Goal: Task Accomplishment & Management: Manage account settings

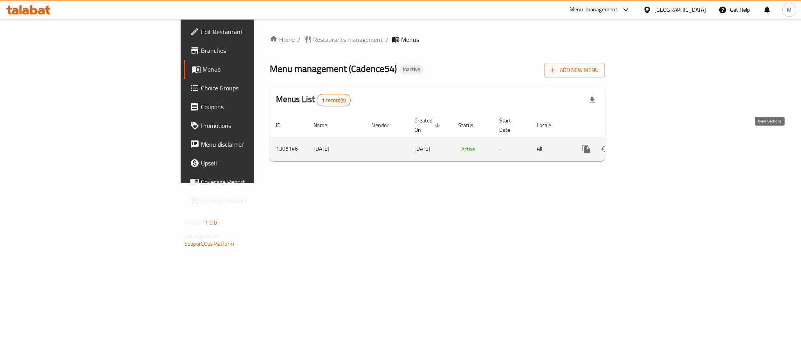
click at [652, 148] on link "enhanced table" at bounding box center [642, 149] width 19 height 19
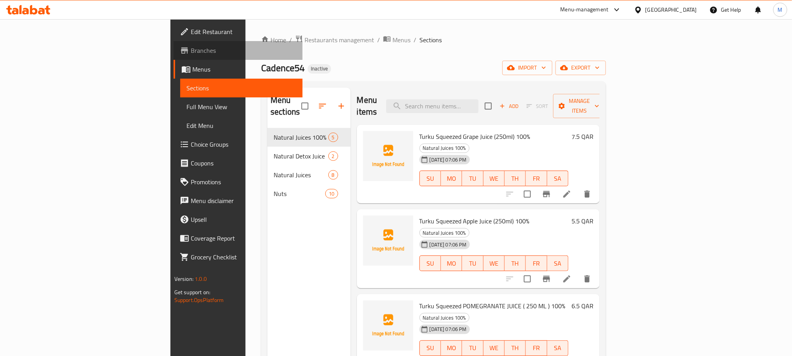
click at [191, 52] on span "Branches" at bounding box center [244, 50] width 106 height 9
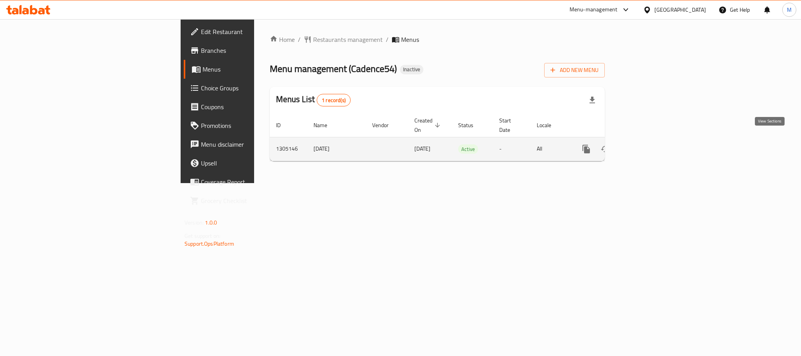
click at [652, 145] on link "enhanced table" at bounding box center [642, 149] width 19 height 19
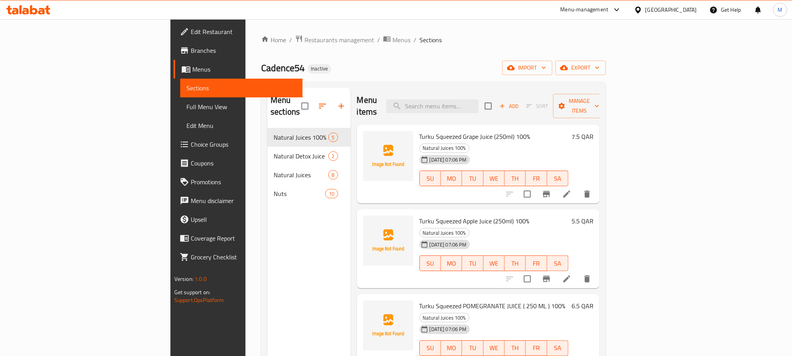
click at [192, 66] on span "Menus" at bounding box center [244, 68] width 104 height 9
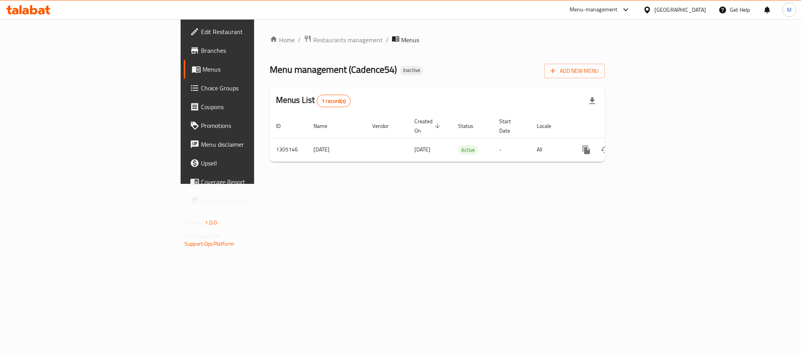
click at [620, 184] on div "Home / Restaurants management / Menus Menu management ( Cadence54 ) Inactive Ad…" at bounding box center [437, 101] width 366 height 165
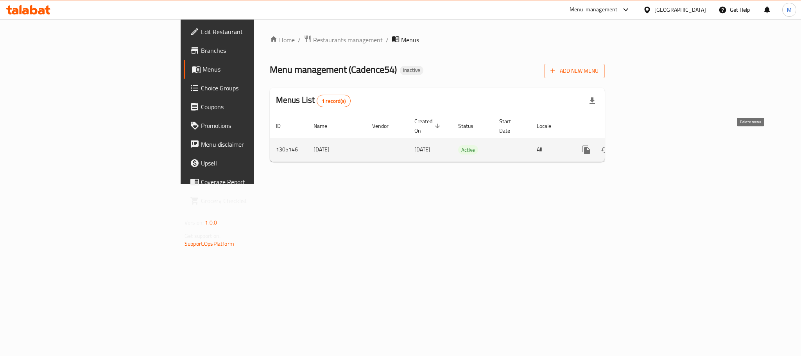
click at [628, 145] on icon "enhanced table" at bounding box center [623, 149] width 9 height 9
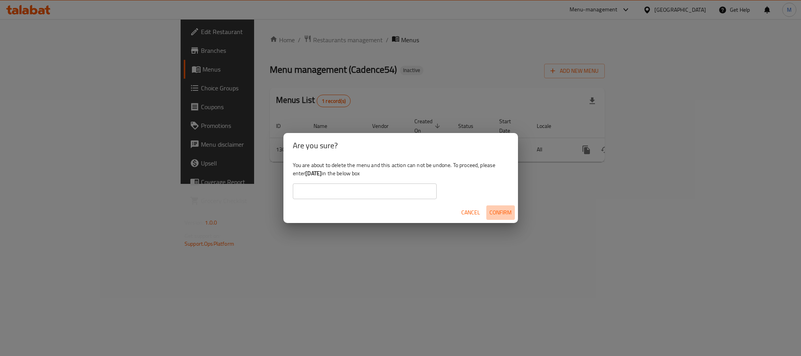
click at [506, 211] on span "Confirm" at bounding box center [500, 213] width 22 height 10
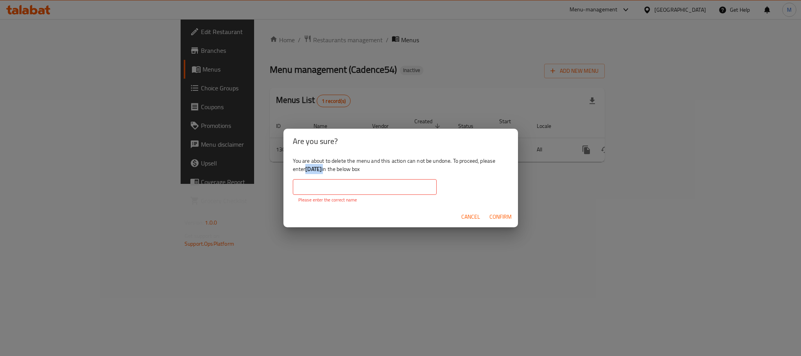
drag, startPoint x: 337, startPoint y: 172, endPoint x: 306, endPoint y: 167, distance: 30.8
click at [306, 167] on div "You are about to delete the menu and this action can not be undone. To proceed,…" at bounding box center [400, 180] width 234 height 52
copy div "11-08-2025"
click at [357, 182] on input "text" at bounding box center [365, 187] width 144 height 16
paste input "11-08-2025"
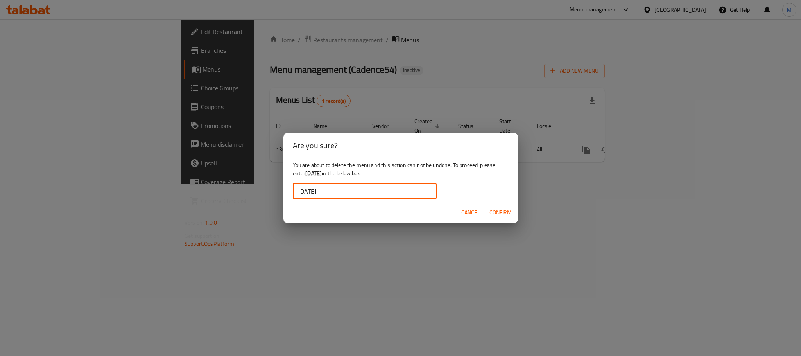
type input "11-08-2025"
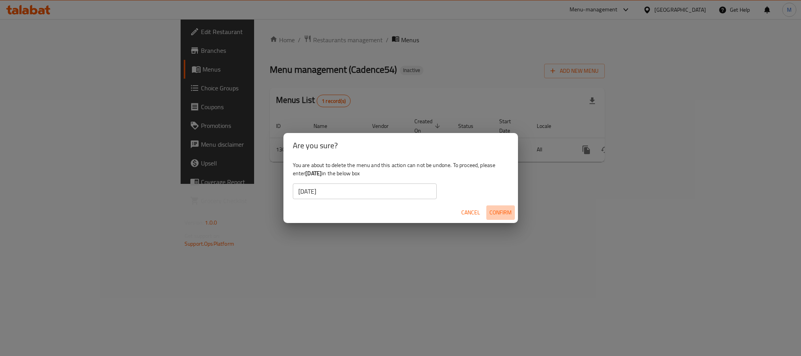
click at [509, 209] on span "Confirm" at bounding box center [500, 213] width 22 height 10
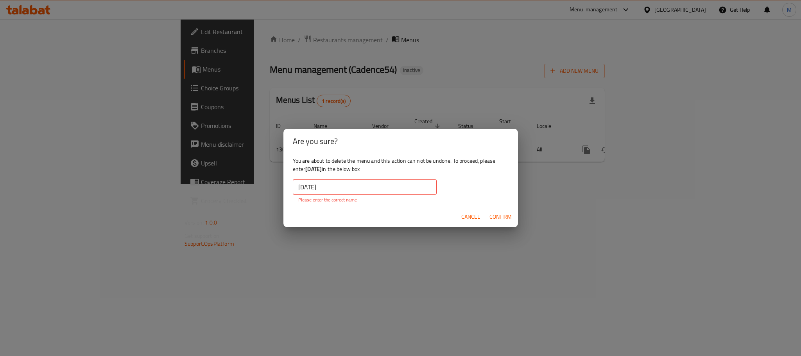
click at [366, 186] on input "11-08-2025" at bounding box center [365, 187] width 144 height 16
click at [462, 223] on button "Cancel" at bounding box center [470, 216] width 25 height 14
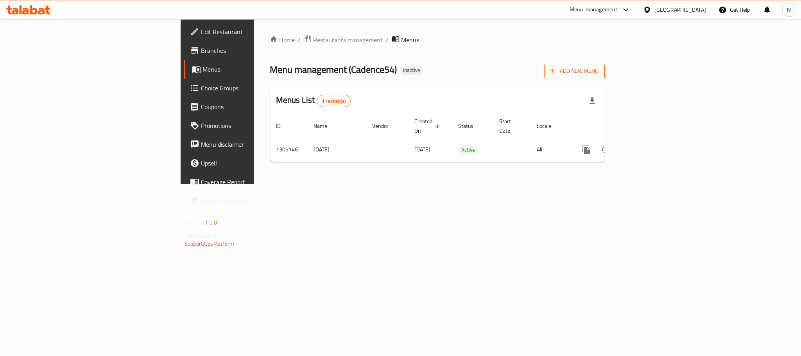
click at [598, 73] on span "Add New Menu" at bounding box center [574, 71] width 48 height 10
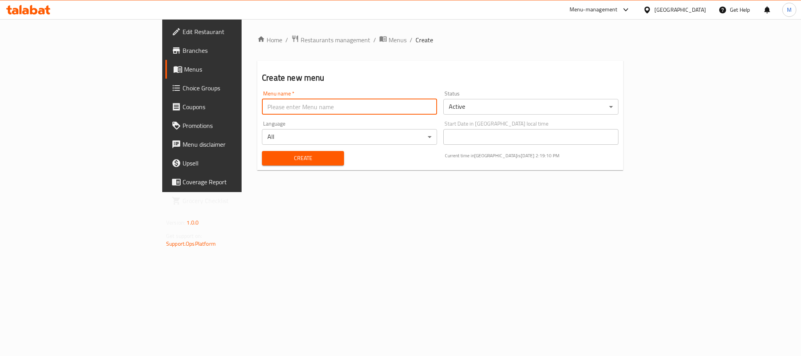
click at [262, 108] on input "text" at bounding box center [349, 107] width 175 height 16
type input "New Menu"
click at [268, 159] on span "Create" at bounding box center [303, 158] width 70 height 10
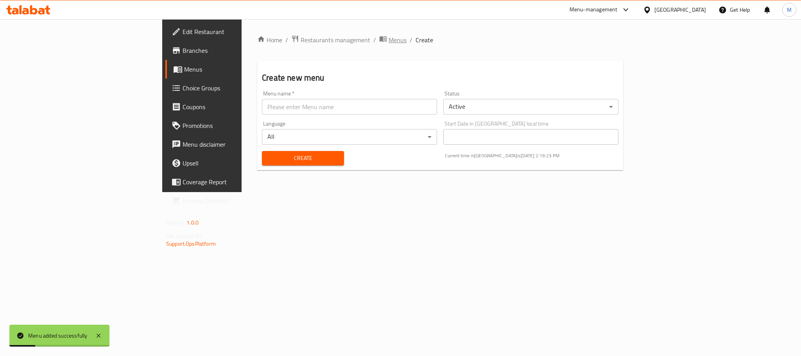
click at [388, 41] on span "Menus" at bounding box center [397, 39] width 18 height 9
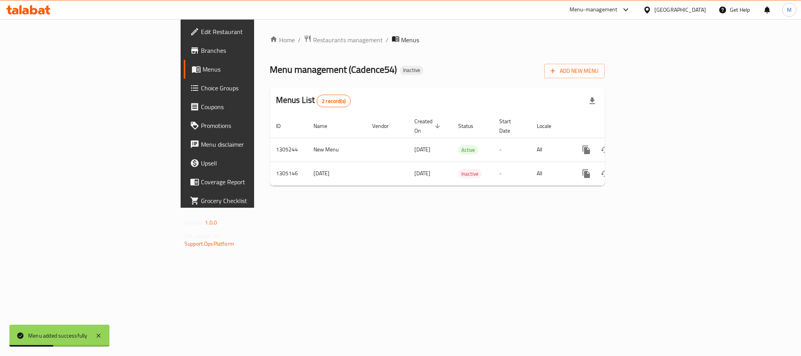
click at [562, 208] on div "Home / Restaurants management / Menus Menu management ( Cadence54 ) Inactive Ad…" at bounding box center [437, 113] width 366 height 188
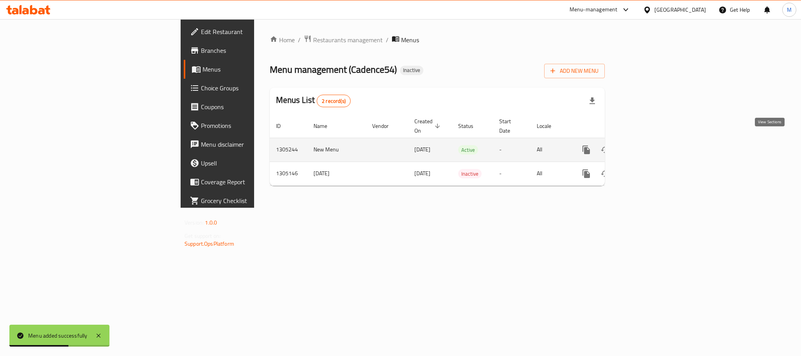
click at [646, 146] on icon "enhanced table" at bounding box center [642, 149] width 7 height 7
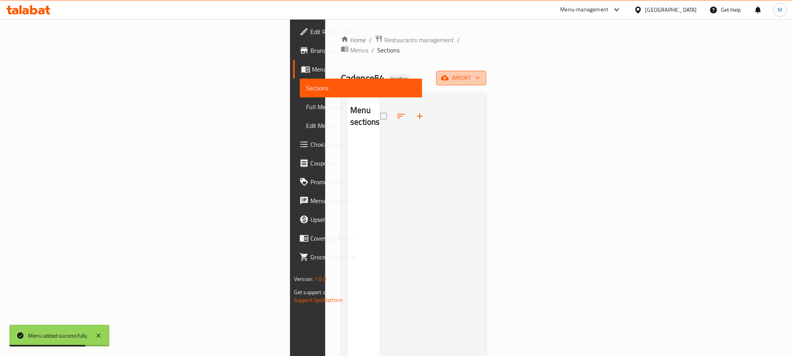
click at [480, 73] on span "import" at bounding box center [461, 78] width 38 height 10
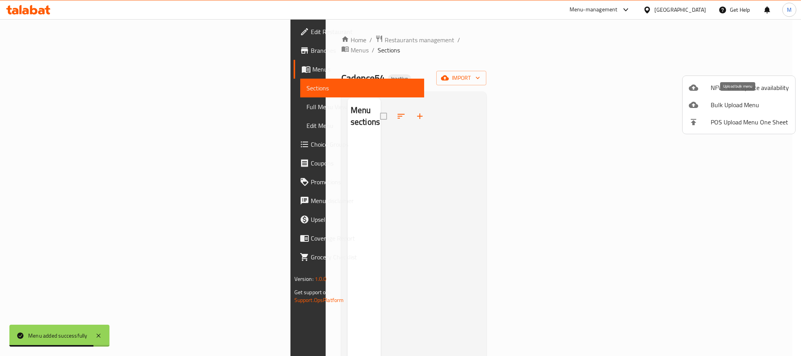
click at [735, 107] on span "Bulk Upload Menu" at bounding box center [749, 104] width 78 height 9
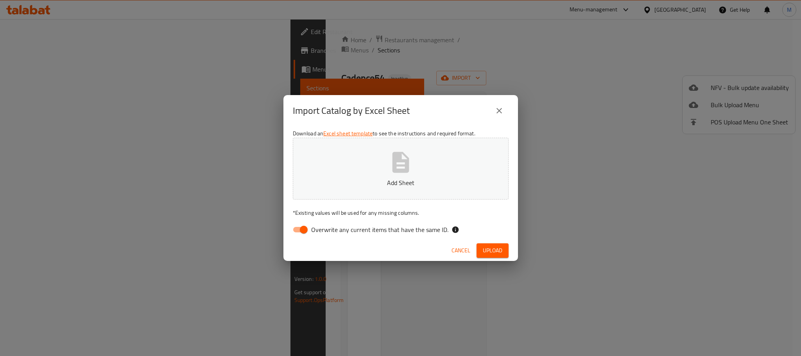
click at [304, 229] on input "Overwrite any current items that have the same ID." at bounding box center [303, 229] width 45 height 15
checkbox input "false"
click at [394, 159] on icon "button" at bounding box center [400, 162] width 17 height 21
click at [485, 254] on span "Upload" at bounding box center [493, 250] width 20 height 10
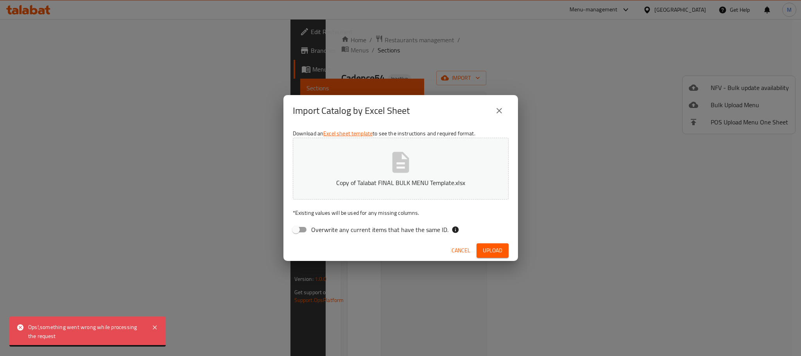
click at [495, 249] on span "Upload" at bounding box center [493, 250] width 20 height 10
click at [499, 109] on icon "close" at bounding box center [498, 110] width 9 height 9
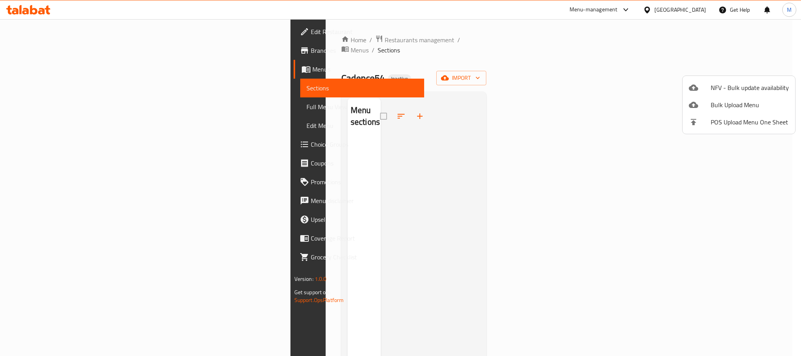
click at [38, 67] on div at bounding box center [400, 178] width 801 height 356
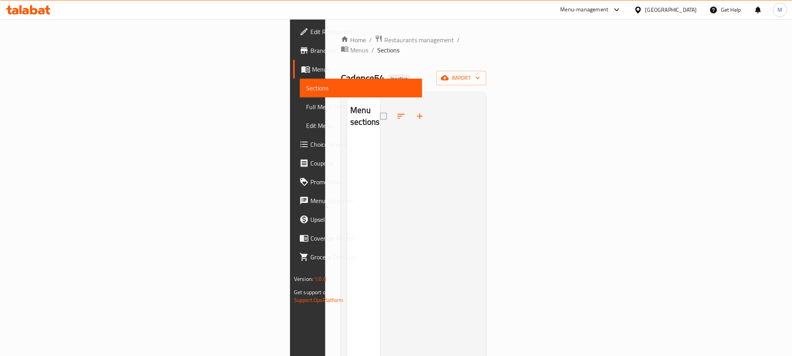
click at [312, 72] on span "Menus" at bounding box center [364, 68] width 104 height 9
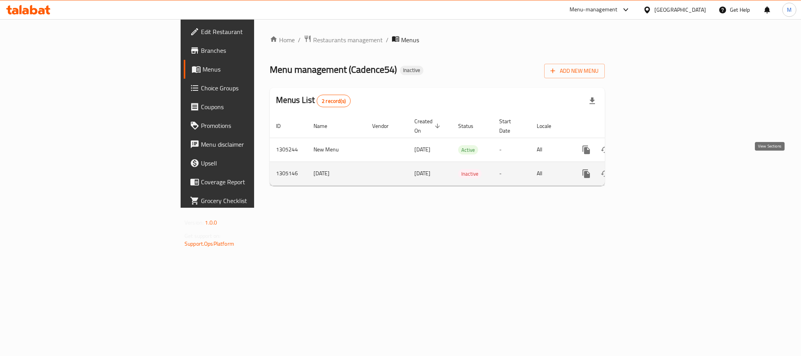
click at [647, 169] on icon "enhanced table" at bounding box center [642, 173] width 9 height 9
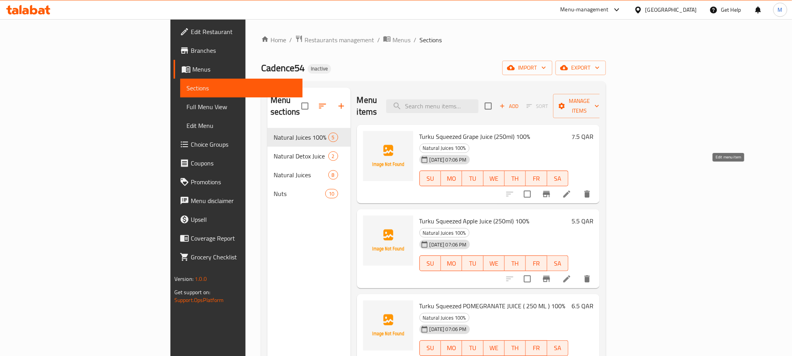
click at [571, 189] on icon at bounding box center [566, 193] width 9 height 9
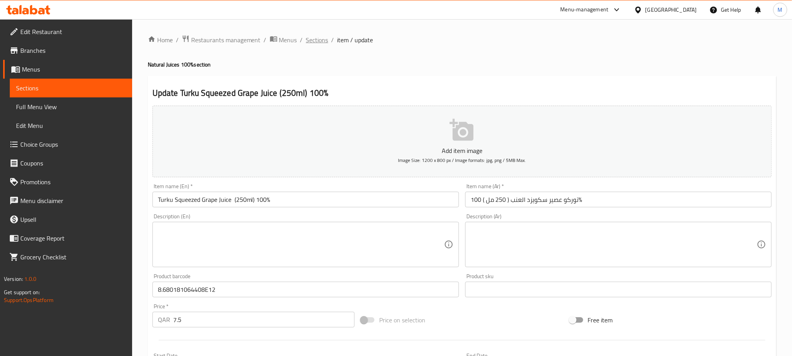
click at [321, 39] on span "Sections" at bounding box center [317, 39] width 22 height 9
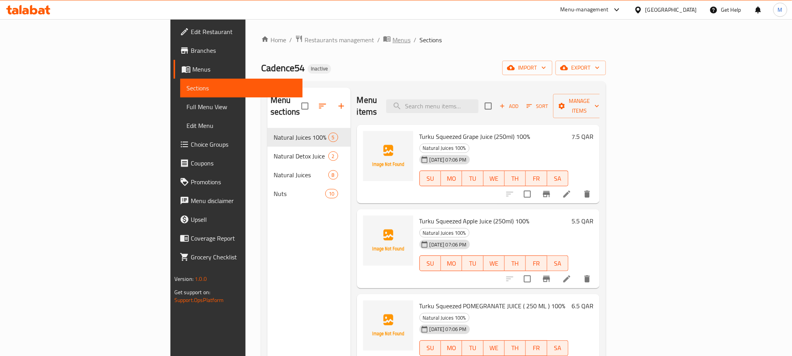
click at [392, 36] on span "Menus" at bounding box center [401, 39] width 18 height 9
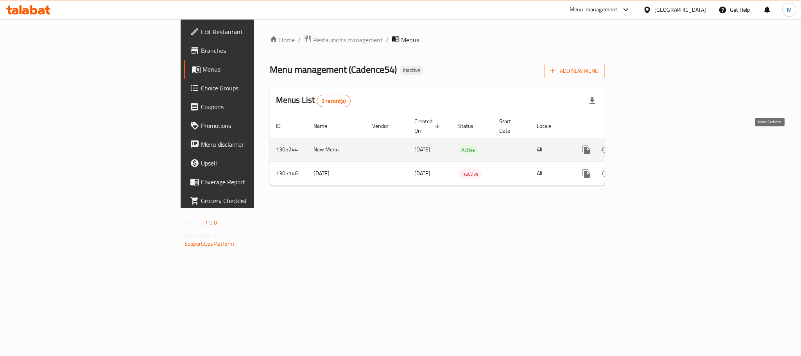
click at [647, 145] on icon "enhanced table" at bounding box center [642, 149] width 9 height 9
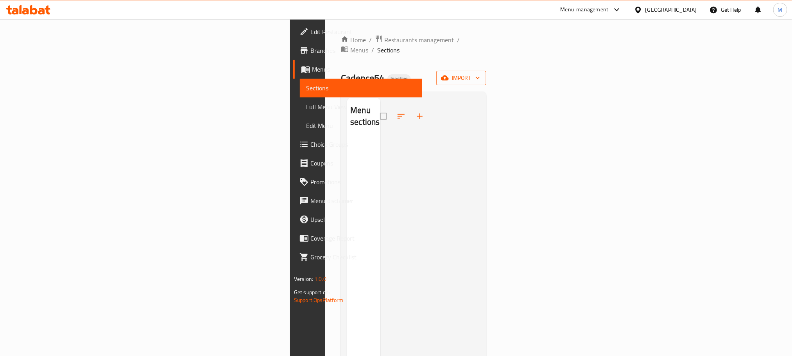
click at [480, 73] on span "import" at bounding box center [461, 78] width 38 height 10
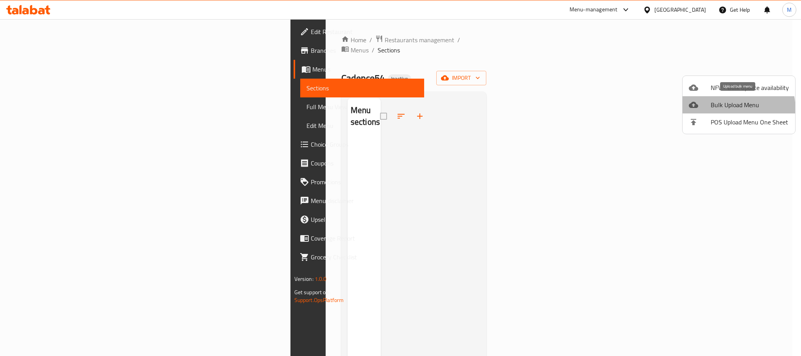
click at [725, 109] on span "Bulk Upload Menu" at bounding box center [749, 104] width 78 height 9
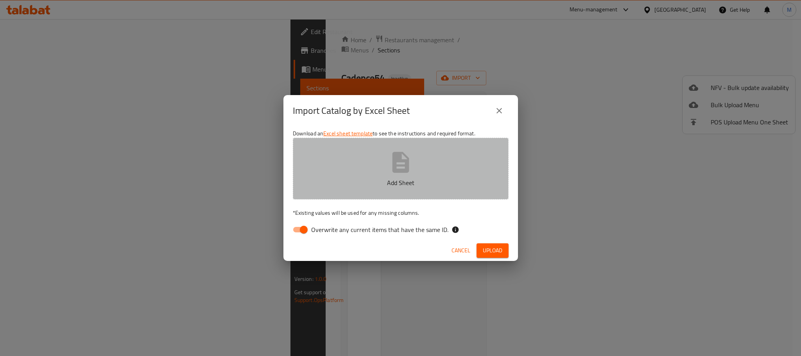
click at [393, 174] on icon "button" at bounding box center [400, 162] width 25 height 25
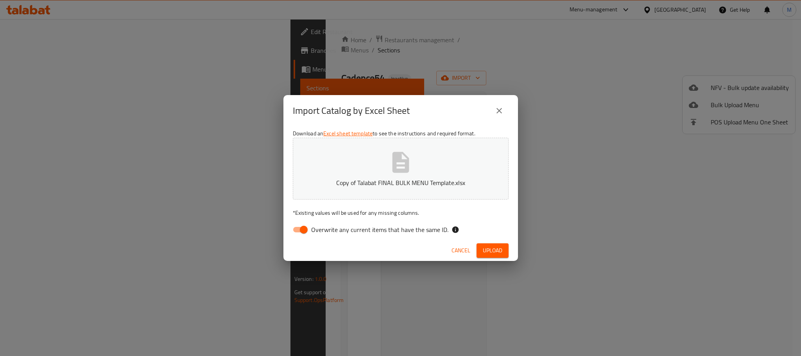
click at [299, 230] on input "Overwrite any current items that have the same ID." at bounding box center [303, 229] width 45 height 15
checkbox input "false"
click at [498, 250] on span "Upload" at bounding box center [493, 250] width 20 height 10
click at [454, 249] on span "Cancel" at bounding box center [460, 250] width 19 height 10
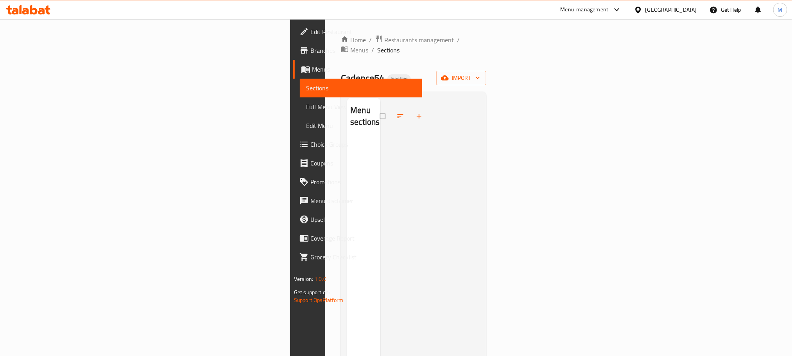
click at [486, 71] on div "Cadence54 Inactive import" at bounding box center [413, 78] width 145 height 14
click at [480, 73] on span "import" at bounding box center [461, 78] width 38 height 10
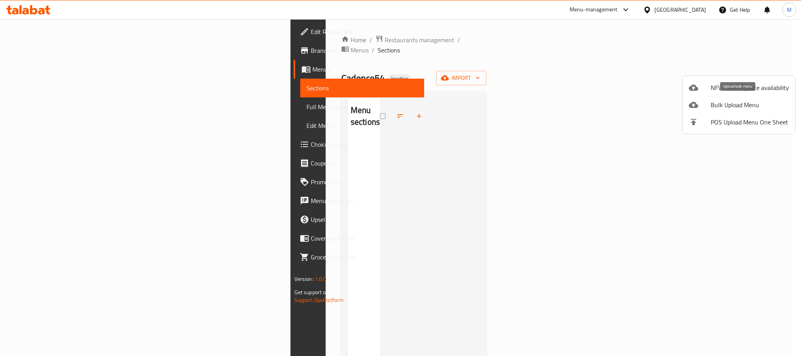
click at [737, 108] on span "Bulk Upload Menu" at bounding box center [749, 104] width 78 height 9
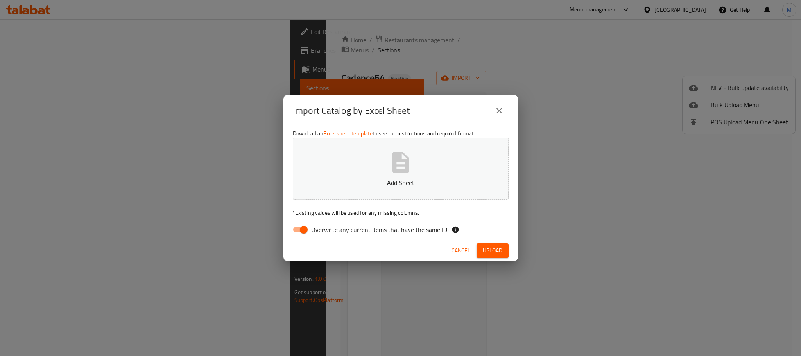
click at [295, 230] on input "Overwrite any current items that have the same ID." at bounding box center [303, 229] width 45 height 15
checkbox input "false"
click at [397, 163] on icon "button" at bounding box center [400, 162] width 25 height 25
click at [501, 249] on span "Upload" at bounding box center [493, 250] width 20 height 10
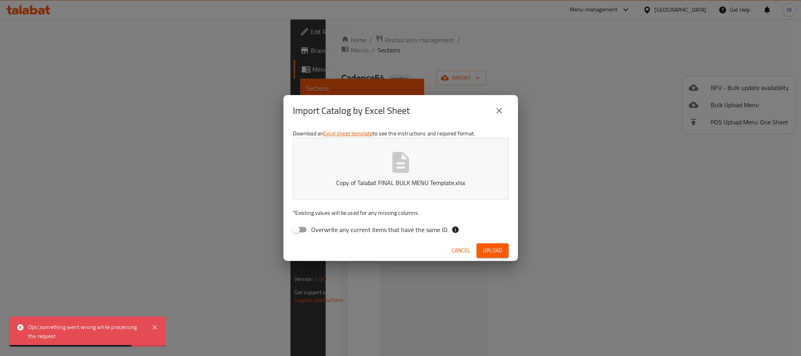
click at [496, 109] on icon "close" at bounding box center [498, 110] width 9 height 9
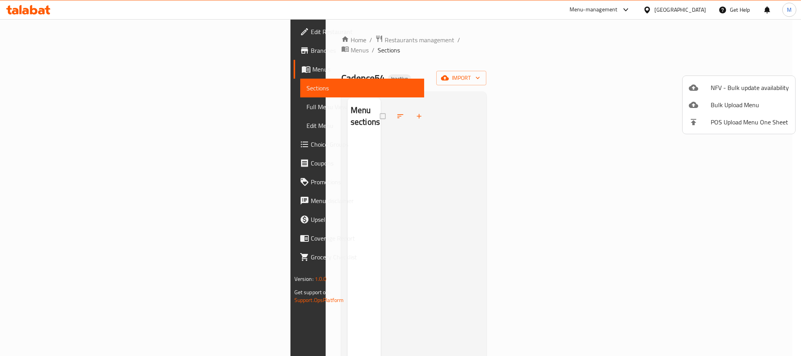
click at [40, 68] on div at bounding box center [400, 178] width 801 height 356
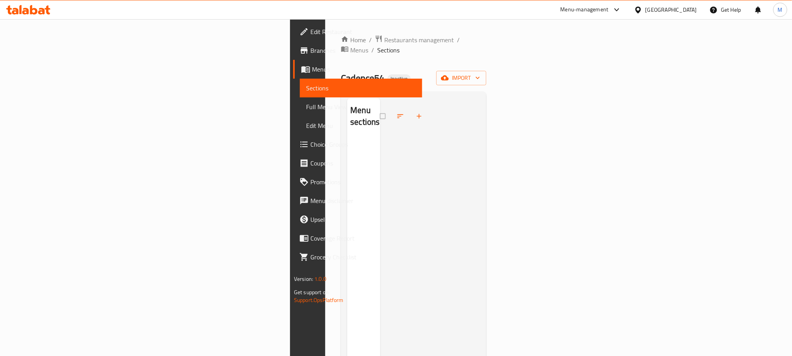
click at [312, 70] on span "Menus" at bounding box center [364, 68] width 104 height 9
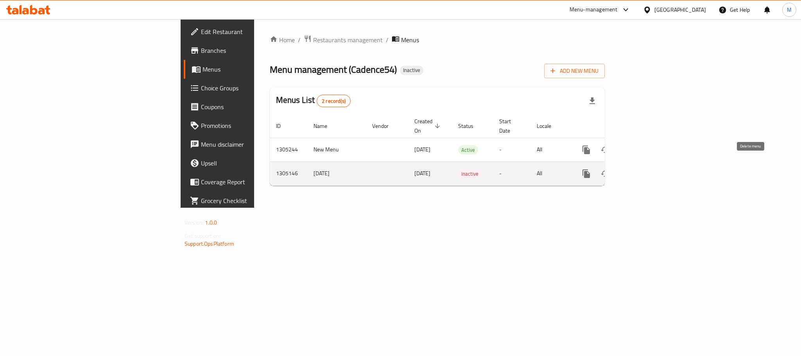
click at [628, 169] on icon "enhanced table" at bounding box center [623, 173] width 9 height 9
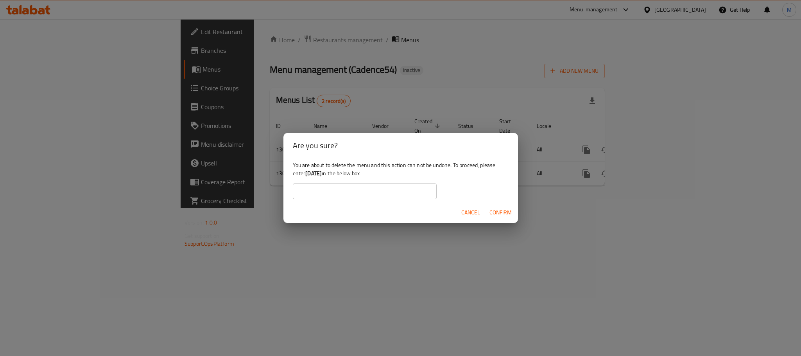
drag, startPoint x: 336, startPoint y: 172, endPoint x: 306, endPoint y: 175, distance: 29.9
click at [306, 175] on div "You are about to delete the menu and this action can not be undone. To proceed,…" at bounding box center [400, 180] width 234 height 44
copy b "11-08-2025"
click at [373, 195] on input "text" at bounding box center [365, 191] width 144 height 16
paste input "11-08-2025"
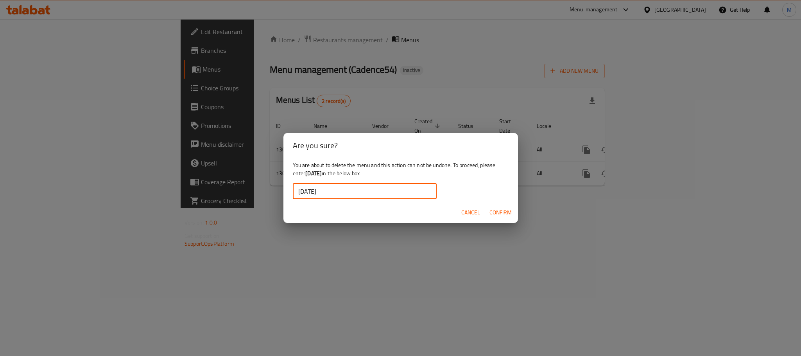
type input "11-08-2025"
click at [318, 211] on div "Cancel Confirm" at bounding box center [400, 212] width 234 height 21
click at [497, 213] on span "Confirm" at bounding box center [500, 213] width 22 height 10
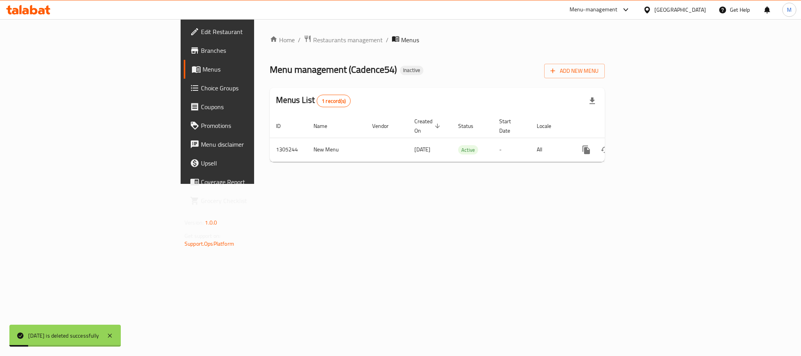
click at [492, 184] on div "Home / Restaurants management / Menus Menu management ( Cadence54 ) Inactive Ad…" at bounding box center [437, 101] width 366 height 165
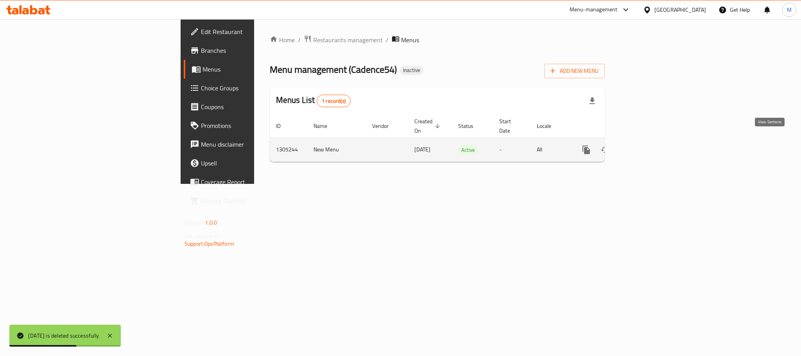
click at [652, 146] on link "enhanced table" at bounding box center [642, 149] width 19 height 19
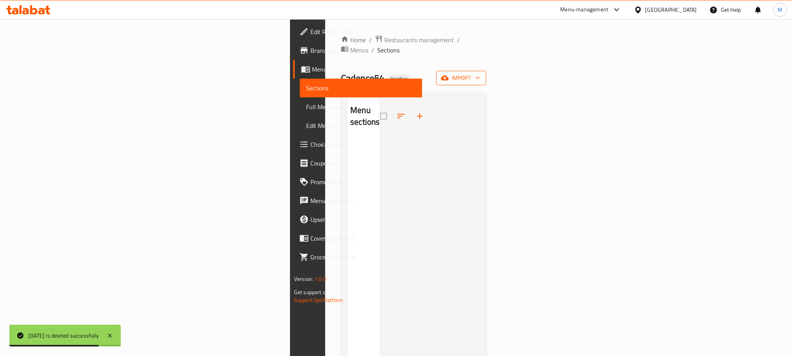
click at [480, 73] on span "import" at bounding box center [461, 78] width 38 height 10
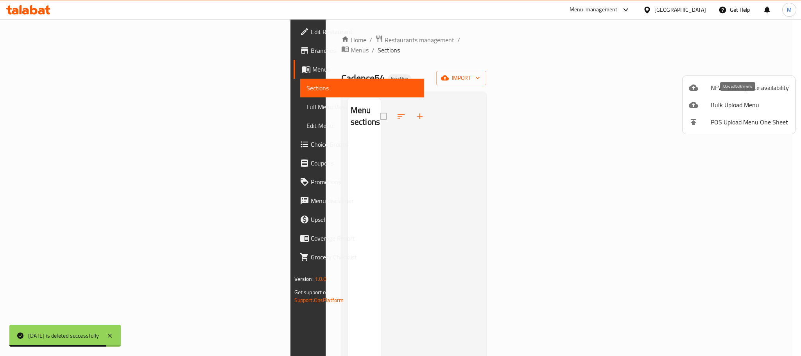
click at [742, 107] on span "Bulk Upload Menu" at bounding box center [749, 104] width 78 height 9
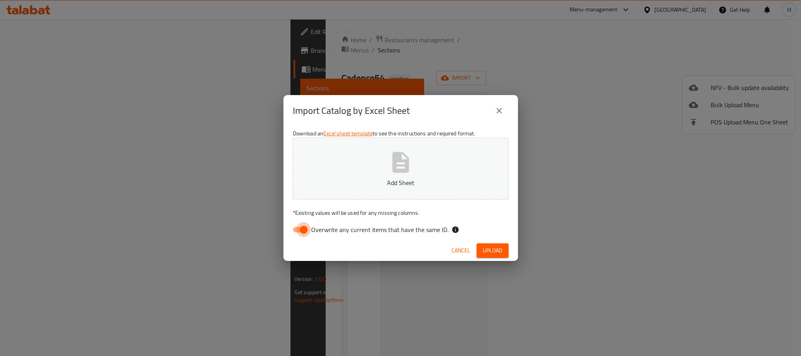
click at [303, 231] on input "Overwrite any current items that have the same ID." at bounding box center [303, 229] width 45 height 15
checkbox input "false"
click at [428, 138] on button "Add Sheet" at bounding box center [401, 169] width 216 height 62
click at [494, 247] on span "Upload" at bounding box center [493, 250] width 20 height 10
click at [491, 250] on span "Upload" at bounding box center [493, 250] width 20 height 10
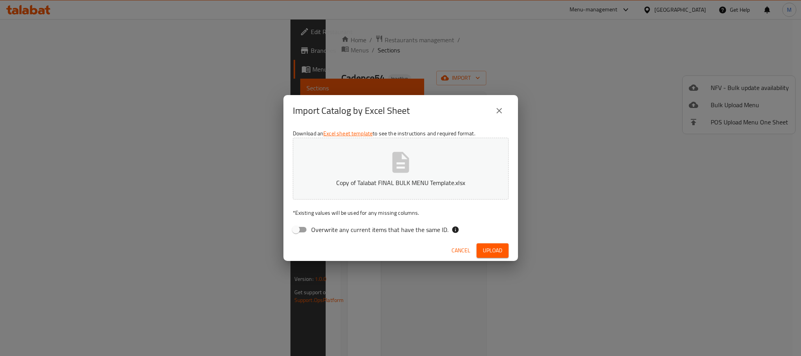
click at [460, 248] on span "Cancel" at bounding box center [460, 250] width 19 height 10
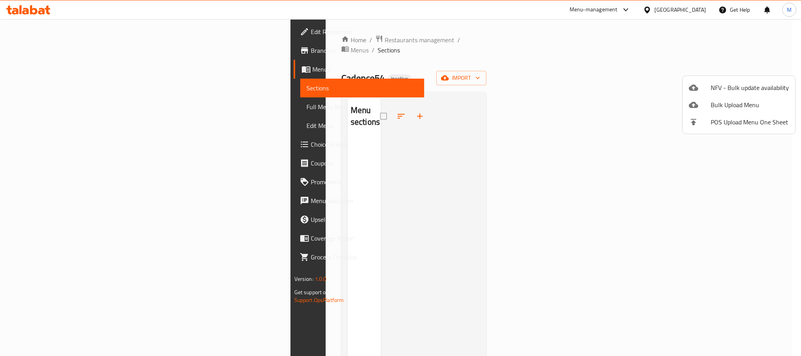
click at [284, 39] on div at bounding box center [400, 178] width 801 height 356
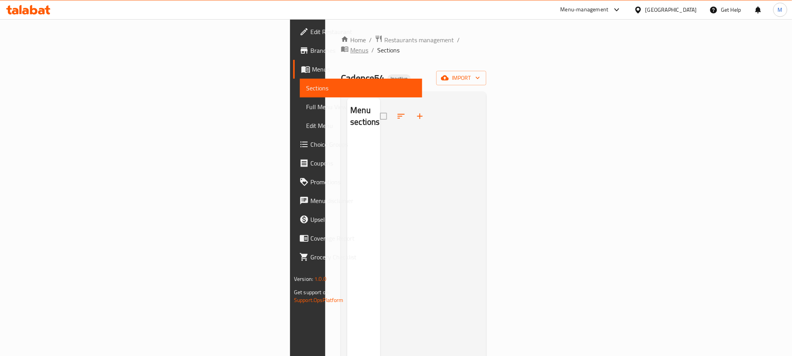
click at [350, 45] on span "Menus" at bounding box center [359, 49] width 18 height 9
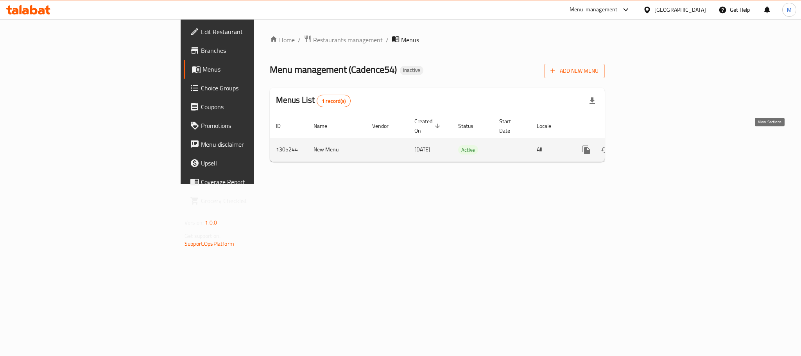
click at [652, 146] on link "enhanced table" at bounding box center [642, 149] width 19 height 19
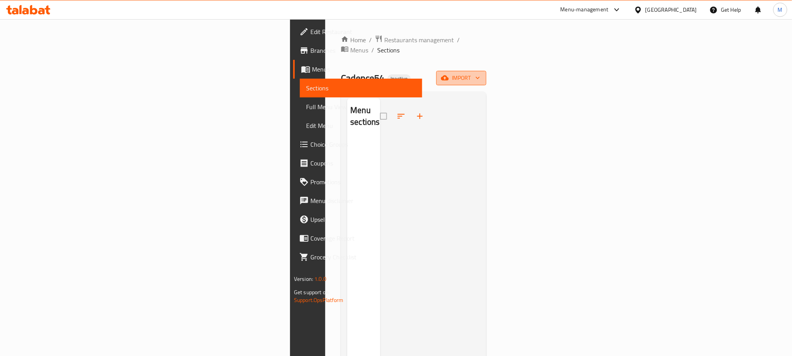
click at [486, 71] on button "import" at bounding box center [461, 78] width 50 height 14
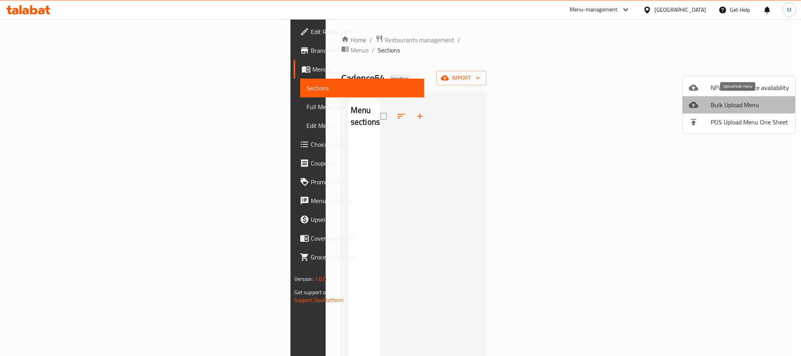
click at [735, 102] on span "Bulk Upload Menu" at bounding box center [749, 104] width 78 height 9
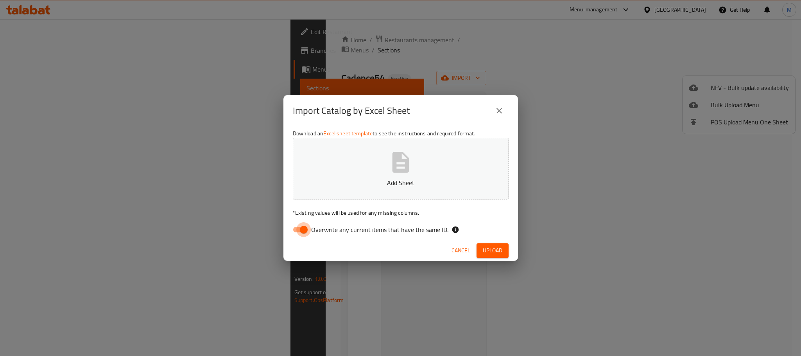
click at [299, 226] on input "Overwrite any current items that have the same ID." at bounding box center [303, 229] width 45 height 15
checkbox input "false"
click at [370, 168] on button "Add Sheet" at bounding box center [401, 169] width 216 height 62
click at [498, 251] on span "Upload" at bounding box center [493, 250] width 20 height 10
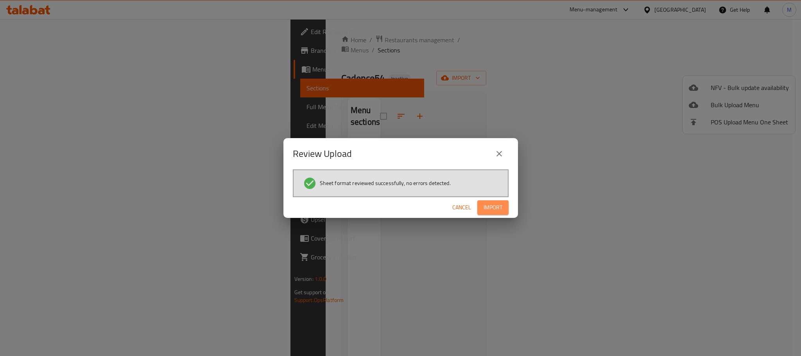
click at [489, 205] on span "Import" at bounding box center [492, 207] width 19 height 10
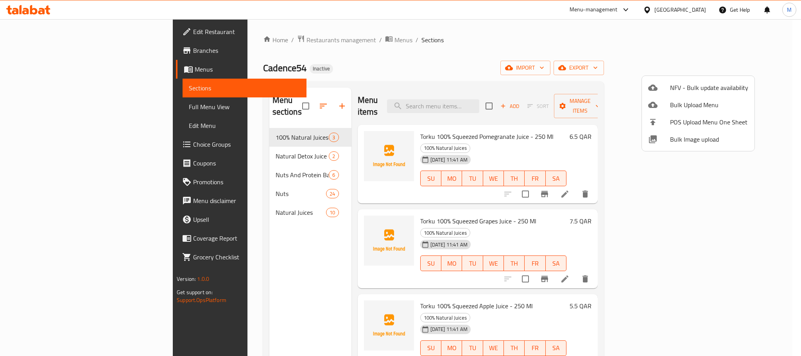
click at [244, 293] on div at bounding box center [400, 178] width 801 height 356
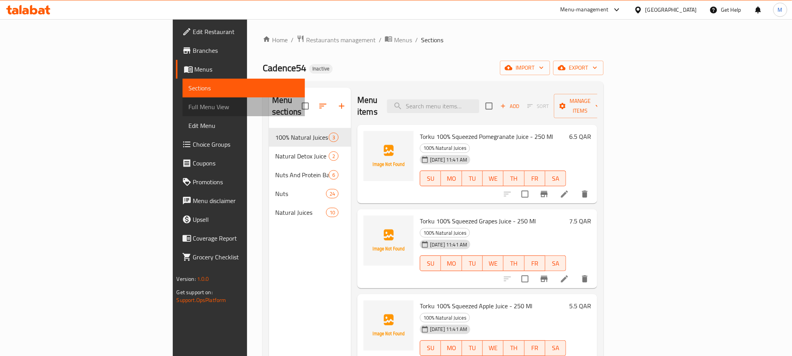
click at [189, 107] on span "Full Menu View" at bounding box center [244, 106] width 110 height 9
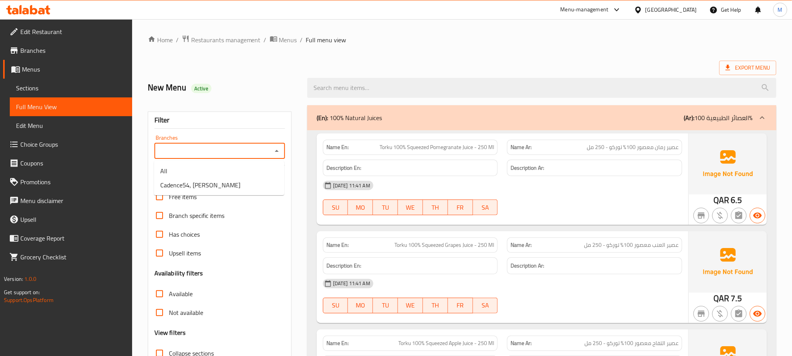
click at [203, 151] on input "Branches" at bounding box center [213, 150] width 113 height 11
click at [229, 181] on li "Cadence54, Al Sadd" at bounding box center [219, 185] width 130 height 14
type input "Cadence54, Al Sadd"
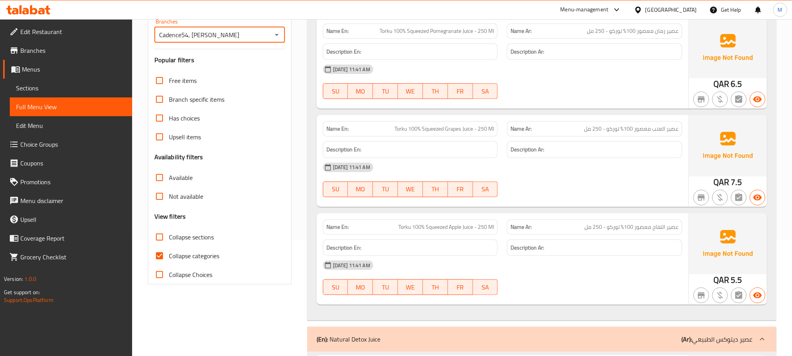
scroll to position [117, 0]
click at [160, 254] on input "Collapse categories" at bounding box center [159, 254] width 19 height 19
checkbox input "false"
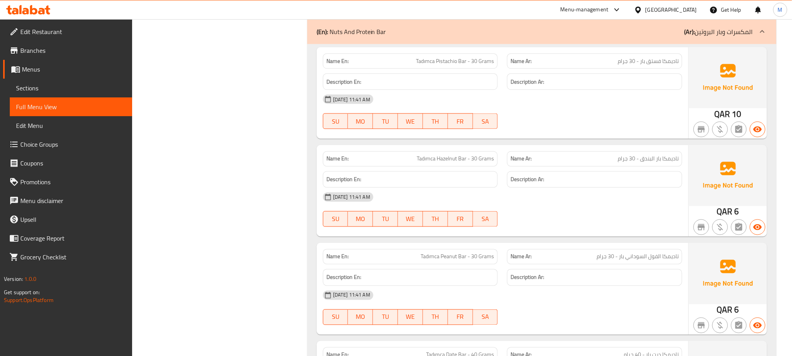
scroll to position [0, 0]
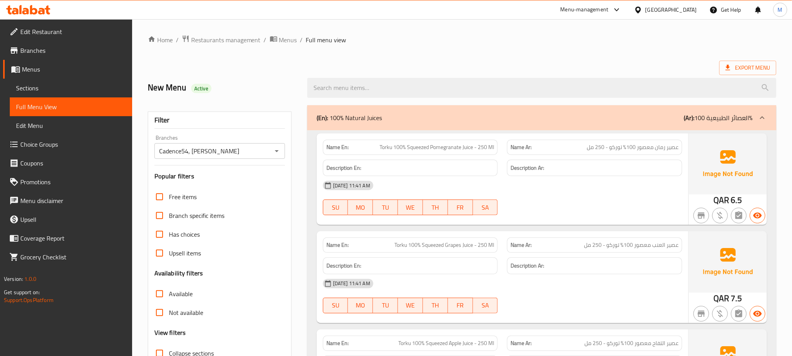
click at [41, 125] on span "Edit Menu" at bounding box center [71, 125] width 110 height 9
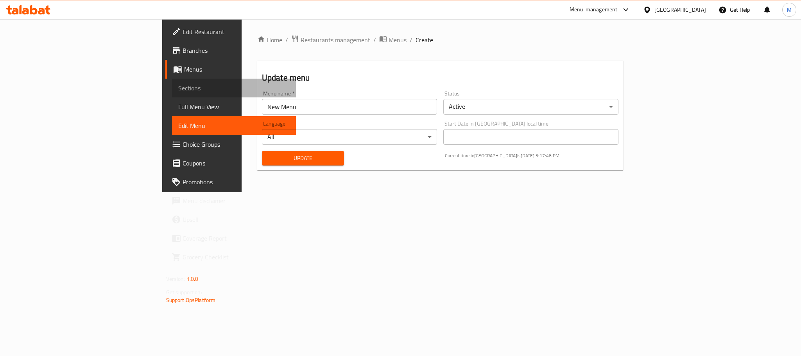
click at [178, 87] on span "Sections" at bounding box center [233, 87] width 111 height 9
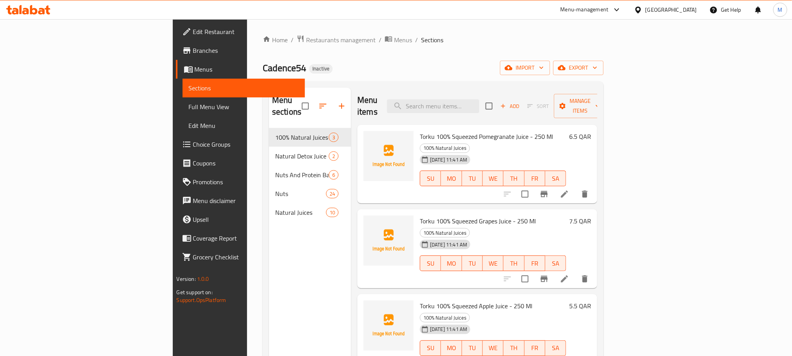
click at [575, 187] on li at bounding box center [564, 194] width 22 height 14
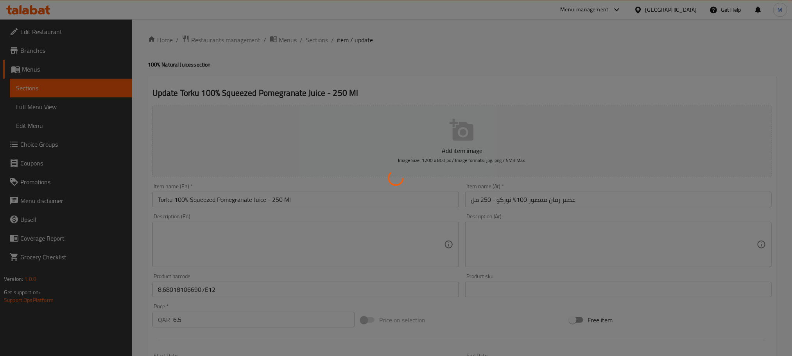
click at [367, 289] on div at bounding box center [396, 178] width 792 height 356
click at [386, 55] on div at bounding box center [396, 178] width 792 height 356
click at [563, 54] on div at bounding box center [396, 178] width 792 height 356
click at [563, 53] on div at bounding box center [396, 178] width 792 height 356
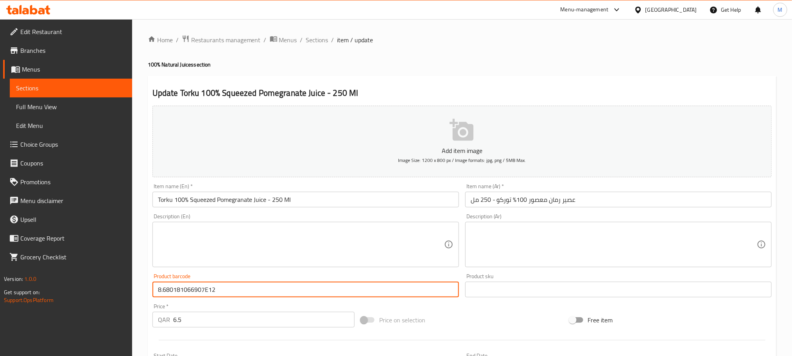
click at [163, 291] on input "8.680181066907E12" at bounding box center [305, 289] width 306 height 16
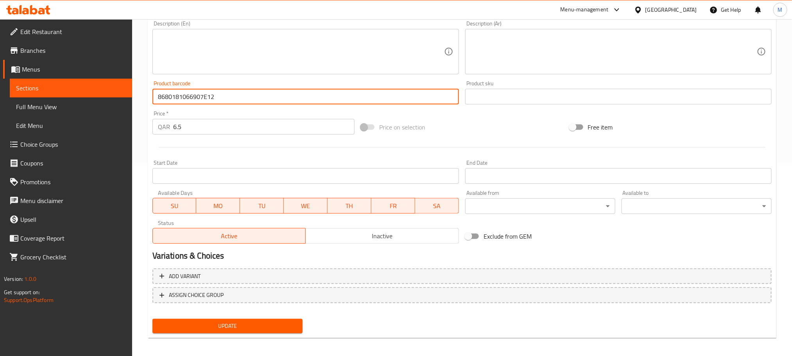
scroll to position [196, 0]
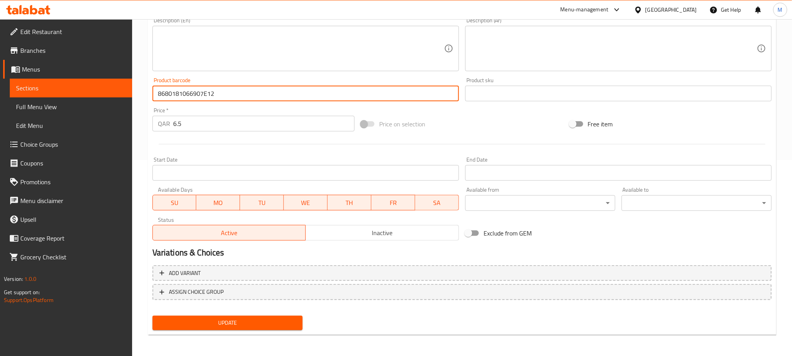
type input "8680181066907E12"
click at [217, 324] on span "Update" at bounding box center [228, 323] width 138 height 10
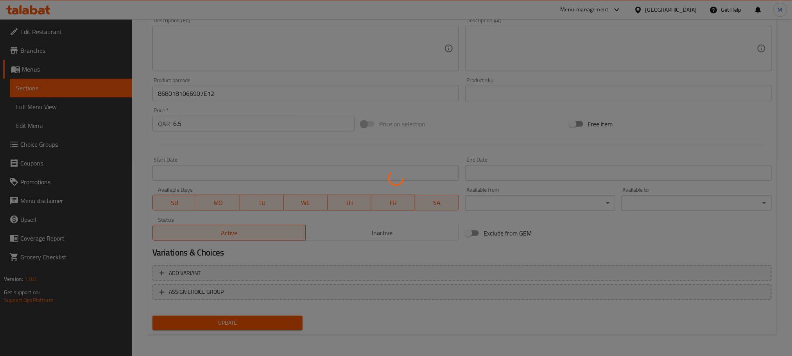
click at [461, 129] on div at bounding box center [396, 178] width 792 height 356
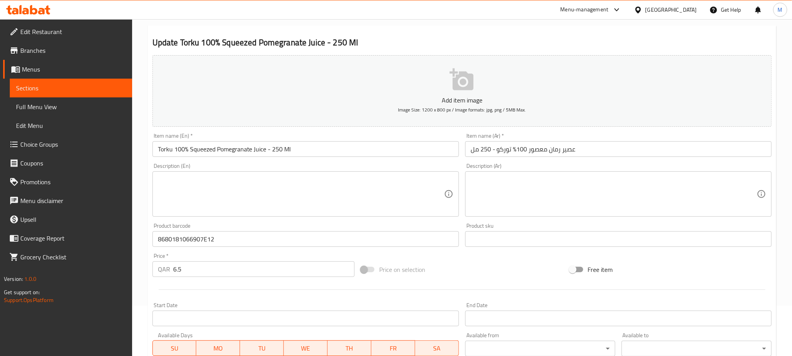
scroll to position [0, 0]
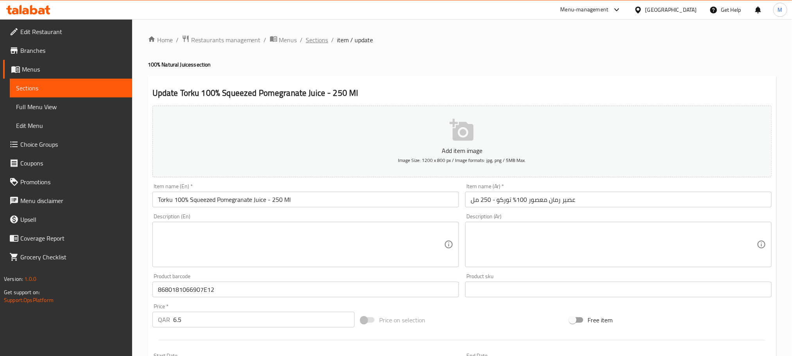
click at [318, 40] on span "Sections" at bounding box center [317, 39] width 22 height 9
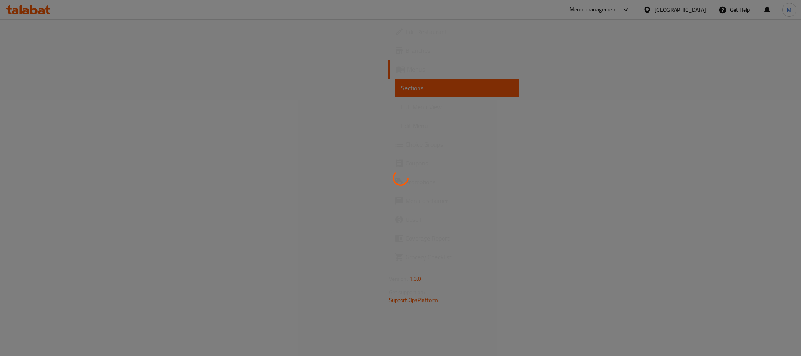
click at [456, 132] on div at bounding box center [400, 178] width 801 height 356
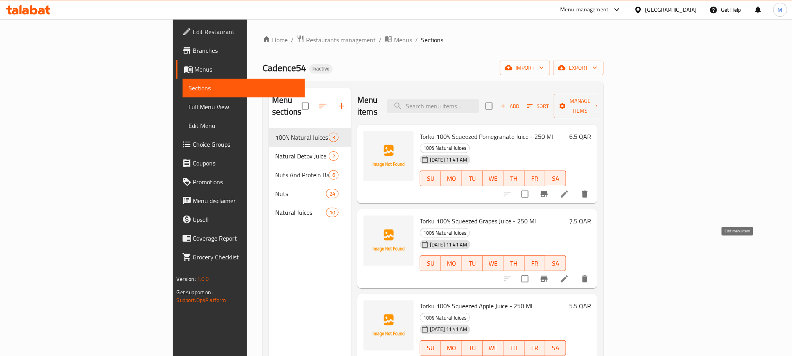
click at [569, 274] on icon at bounding box center [564, 278] width 9 height 9
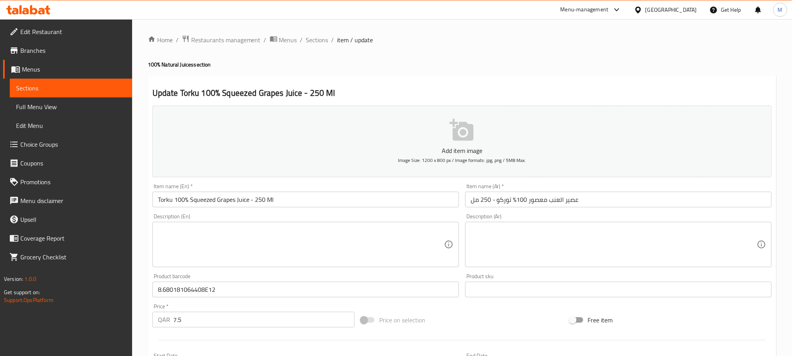
click at [164, 295] on input "8.680181064408E12" at bounding box center [305, 289] width 306 height 16
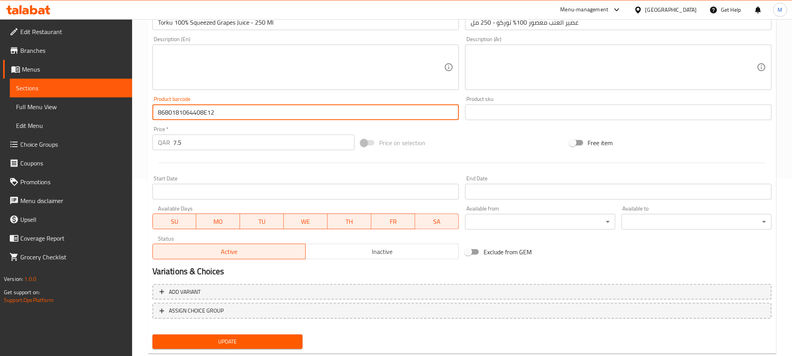
scroll to position [196, 0]
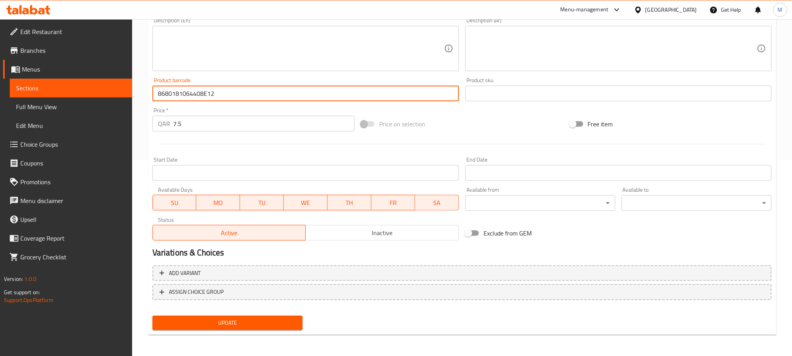
type input "8680181064408E12"
click at [258, 319] on span "Update" at bounding box center [228, 323] width 138 height 10
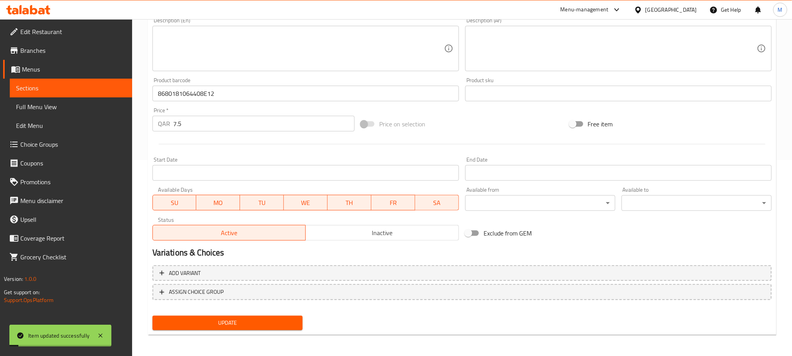
scroll to position [0, 0]
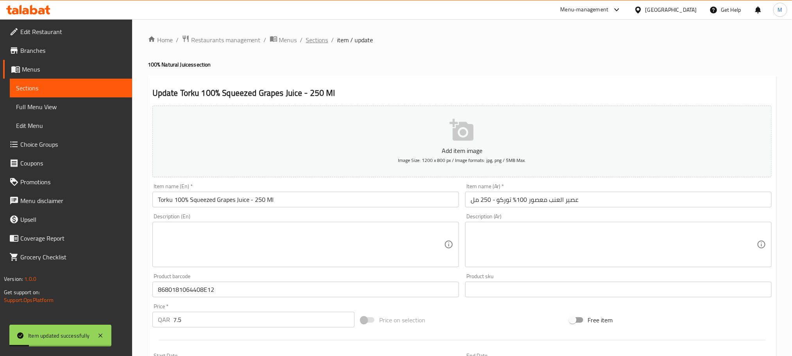
click at [320, 38] on span "Sections" at bounding box center [317, 39] width 22 height 9
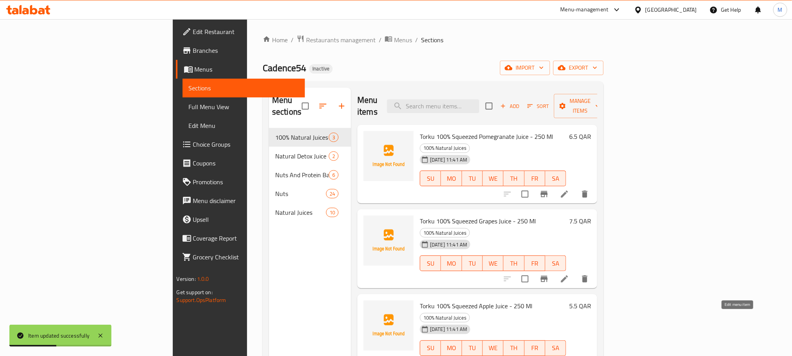
click at [569, 355] on icon at bounding box center [564, 363] width 9 height 9
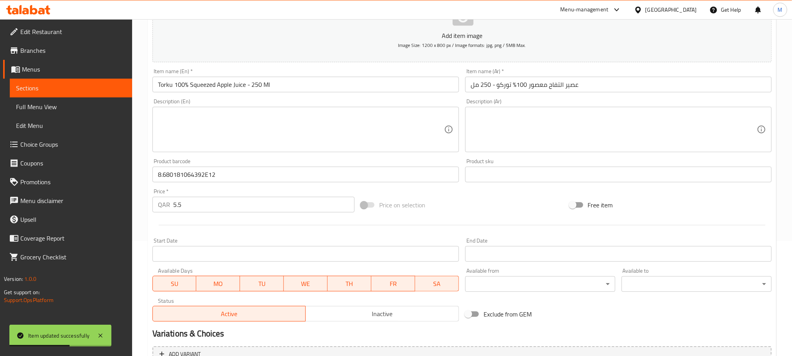
scroll to position [196, 0]
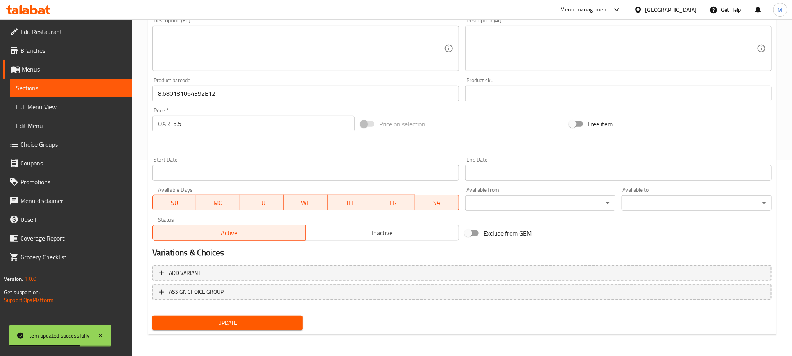
click at [163, 93] on input "8.680181064392E12" at bounding box center [305, 94] width 306 height 16
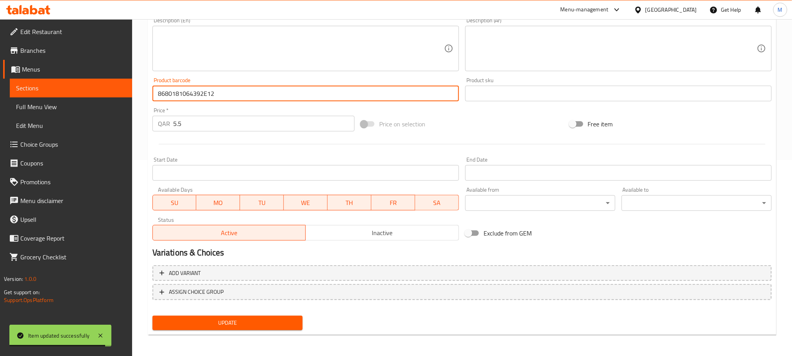
type input "8680181064392E12"
drag, startPoint x: 240, startPoint y: 313, endPoint x: 243, endPoint y: 309, distance: 4.8
click at [242, 313] on div "Update" at bounding box center [227, 322] width 156 height 21
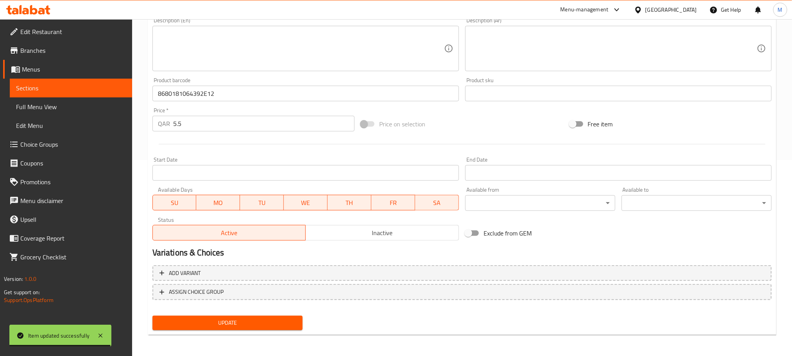
click at [247, 317] on button "Update" at bounding box center [227, 322] width 150 height 14
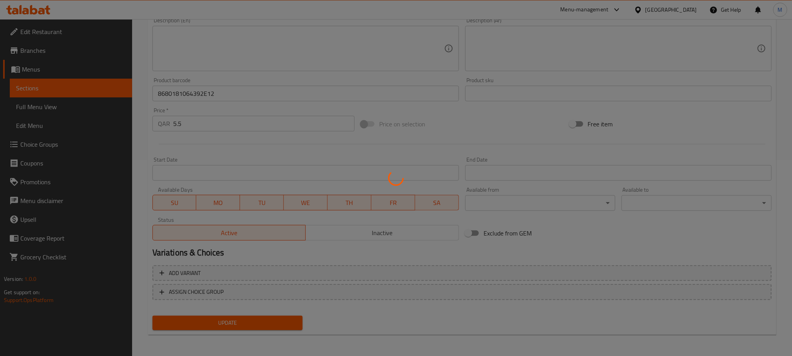
click at [585, 237] on div at bounding box center [396, 178] width 792 height 356
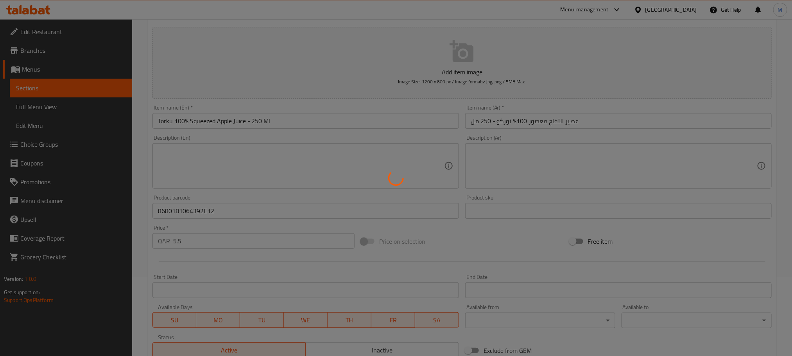
scroll to position [0, 0]
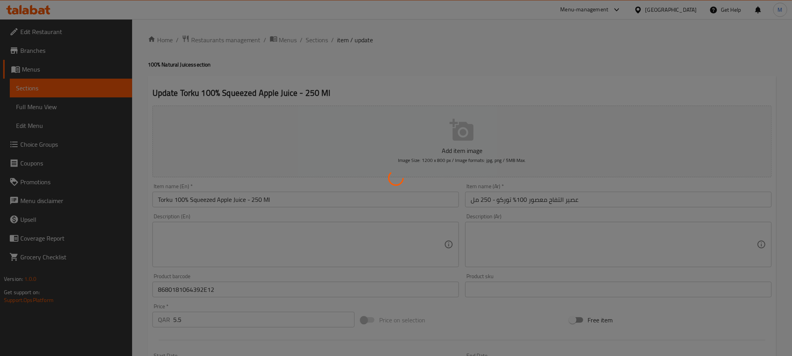
click at [558, 48] on div at bounding box center [396, 178] width 792 height 356
click at [556, 51] on div at bounding box center [396, 178] width 792 height 356
click at [558, 62] on div at bounding box center [396, 178] width 792 height 356
click at [560, 70] on div at bounding box center [396, 178] width 792 height 356
click at [558, 67] on div at bounding box center [396, 178] width 792 height 356
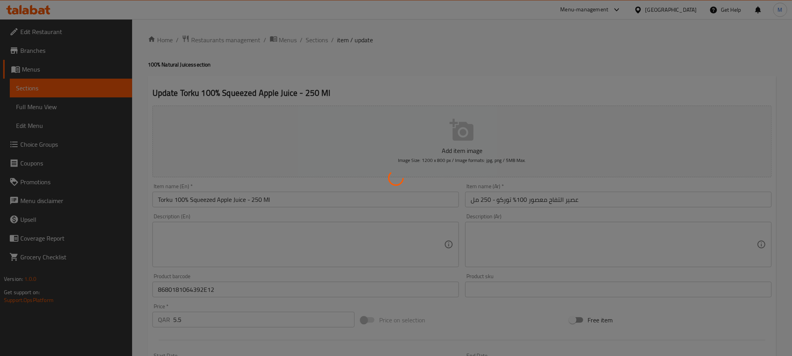
click at [557, 66] on div at bounding box center [396, 178] width 792 height 356
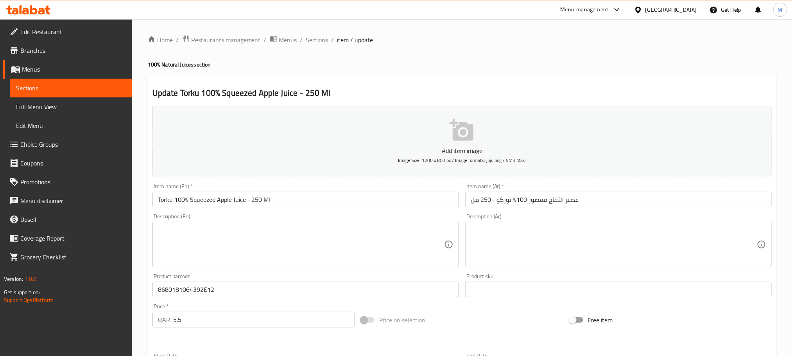
click at [235, 93] on h2 "Update Torku 100% Squeezed Apple Juice - 250 Ml" at bounding box center [461, 93] width 619 height 12
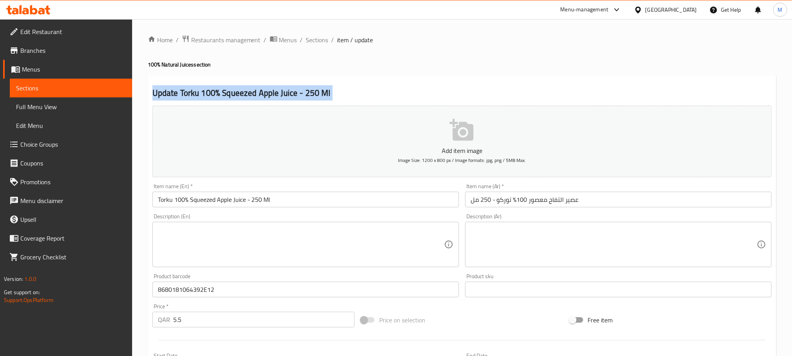
click at [236, 93] on h2 "Update Torku 100% Squeezed Apple Juice - 250 Ml" at bounding box center [461, 93] width 619 height 12
copy div "Update Torku 100% Squeezed Apple Juice - 250 Ml Add item image Image Size: 1200…"
click at [321, 39] on span "Sections" at bounding box center [317, 39] width 22 height 9
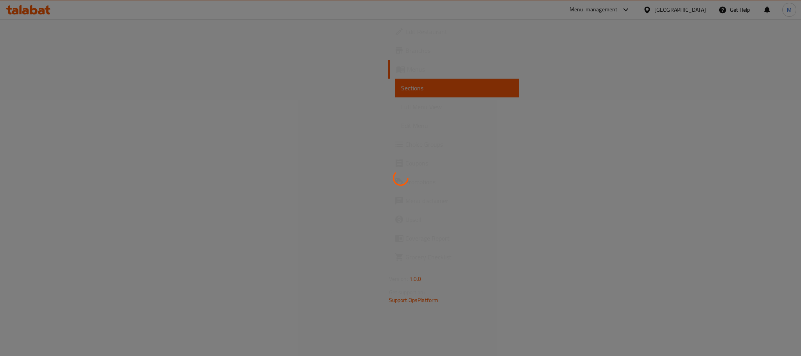
click at [443, 143] on div at bounding box center [400, 178] width 801 height 356
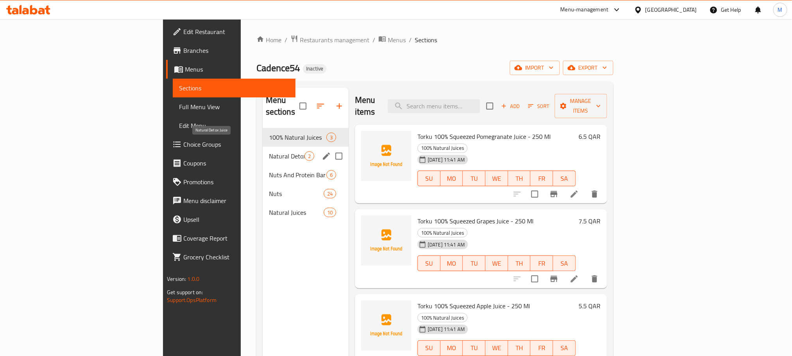
click at [269, 151] on span "Natural Detox Juice" at bounding box center [287, 155] width 36 height 9
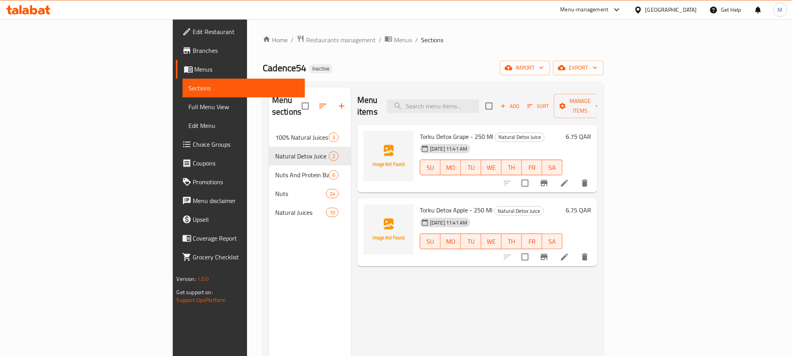
click at [568, 179] on icon at bounding box center [564, 182] width 7 height 7
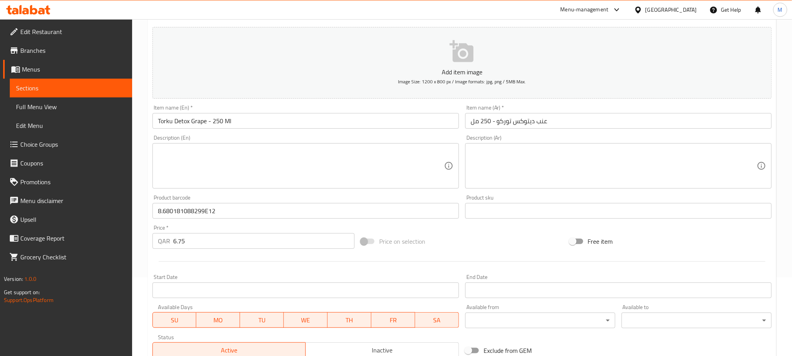
scroll to position [176, 0]
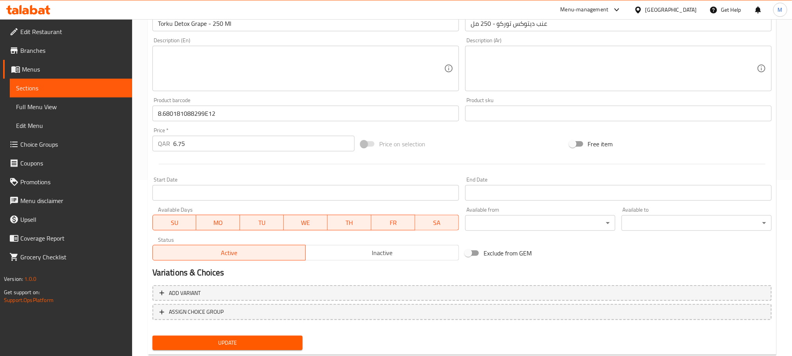
drag, startPoint x: 163, startPoint y: 116, endPoint x: 184, endPoint y: 188, distance: 75.0
click at [163, 116] on input "8.680181088299E12" at bounding box center [305, 114] width 306 height 16
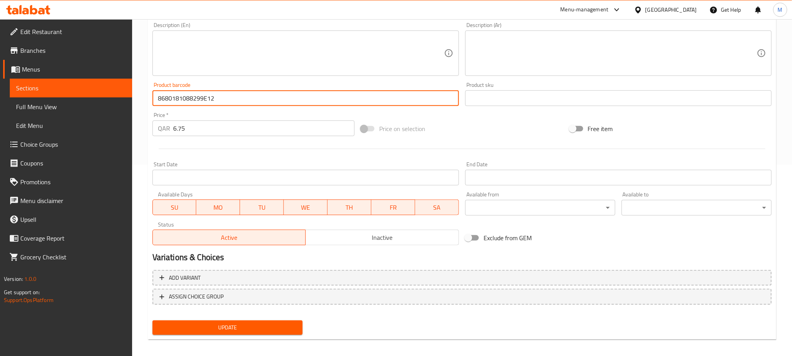
scroll to position [196, 0]
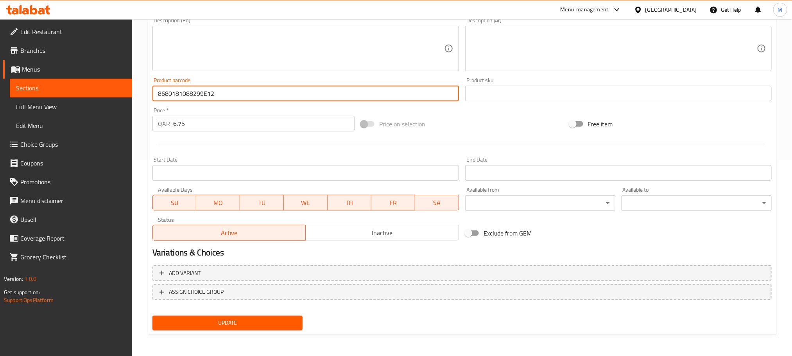
type input "8680181088299E12"
click at [254, 321] on span "Update" at bounding box center [228, 323] width 138 height 10
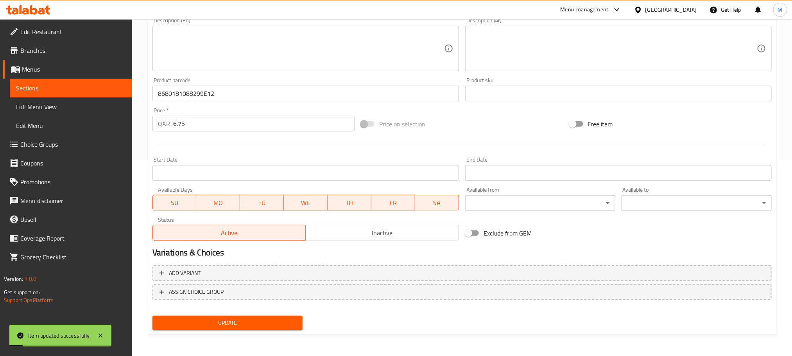
scroll to position [0, 0]
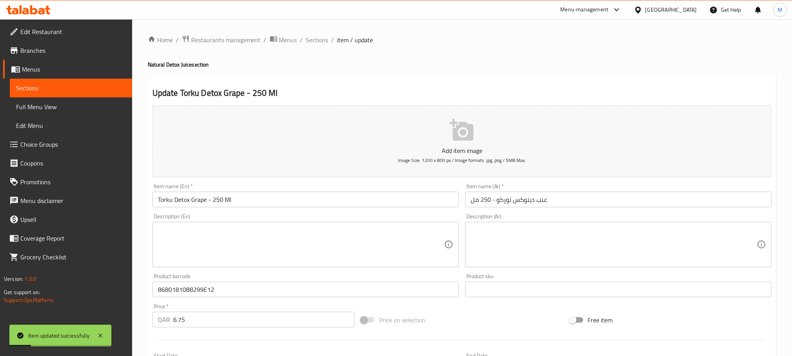
click at [323, 31] on div "Home / Restaurants management / Menus / Sections / item / update Natural Detox …" at bounding box center [462, 285] width 660 height 533
click at [322, 32] on div "Home / Restaurants management / Menus / Sections / item / update Natural Detox …" at bounding box center [462, 285] width 660 height 533
click at [322, 40] on span "Sections" at bounding box center [317, 39] width 22 height 9
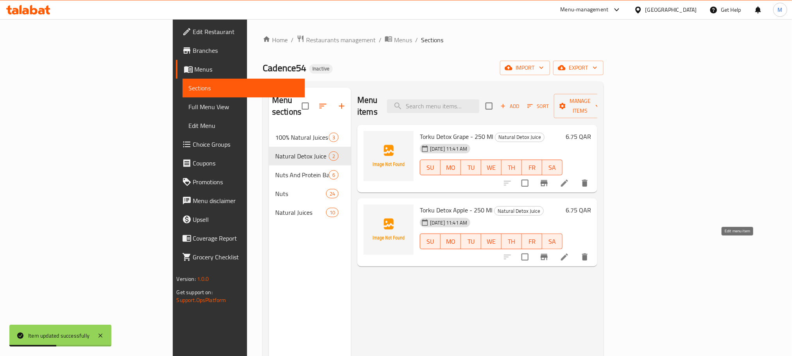
click at [568, 253] on icon at bounding box center [564, 256] width 7 height 7
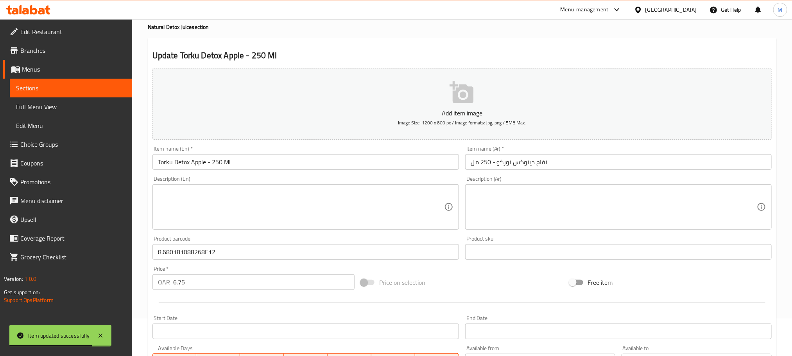
scroll to position [59, 0]
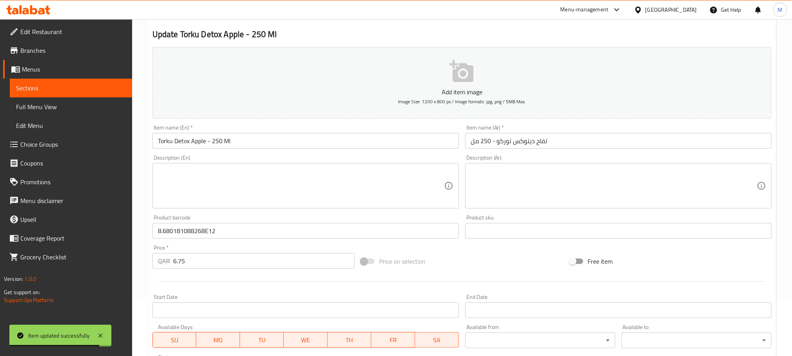
drag, startPoint x: 163, startPoint y: 233, endPoint x: 169, endPoint y: 257, distance: 24.6
click at [163, 233] on input "8.680181088268E12" at bounding box center [305, 231] width 306 height 16
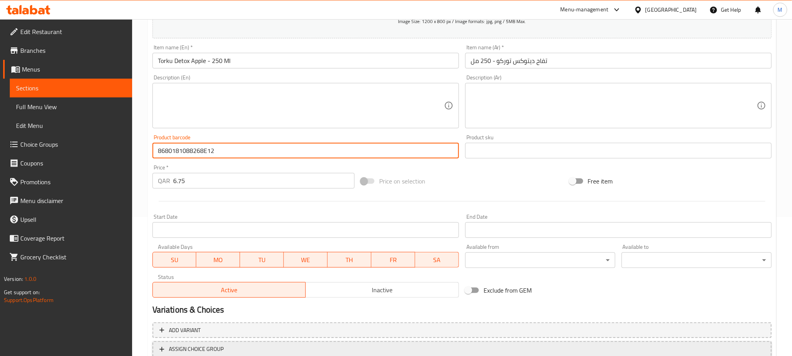
scroll to position [196, 0]
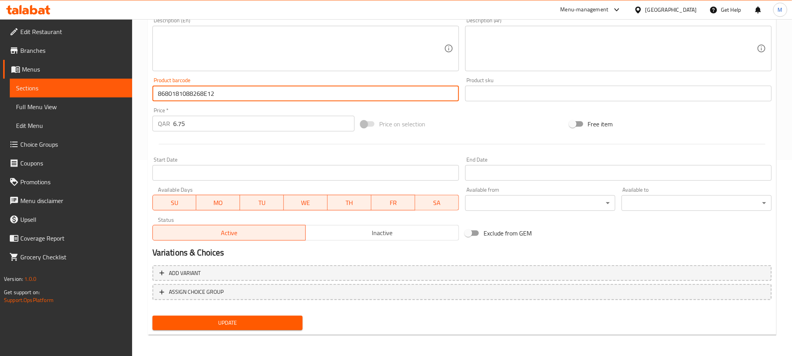
type input "8680181088268E12"
click at [237, 332] on div "Update" at bounding box center [227, 322] width 156 height 21
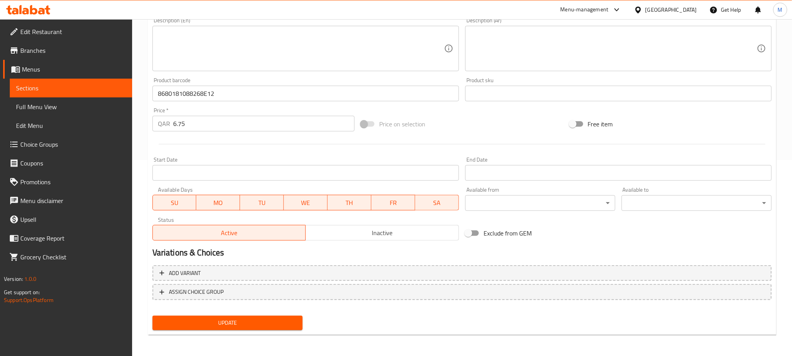
click at [240, 325] on span "Update" at bounding box center [228, 323] width 138 height 10
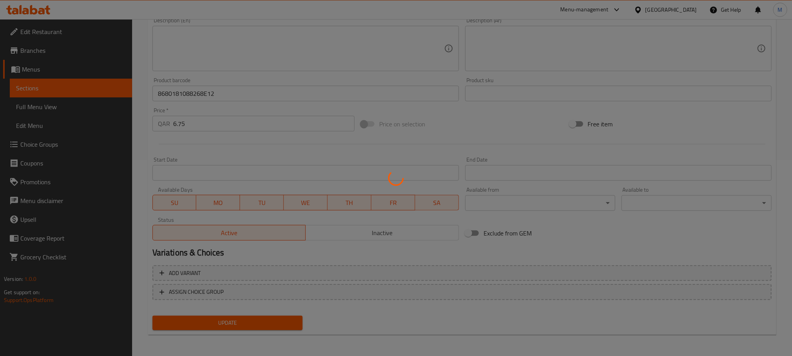
click at [368, 256] on div at bounding box center [396, 178] width 792 height 356
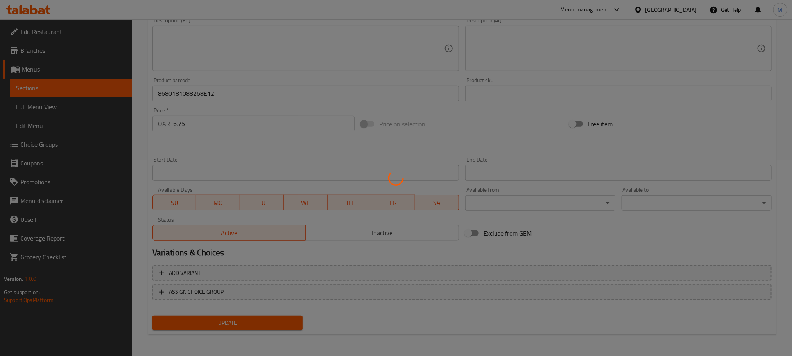
click at [368, 256] on div at bounding box center [396, 178] width 792 height 356
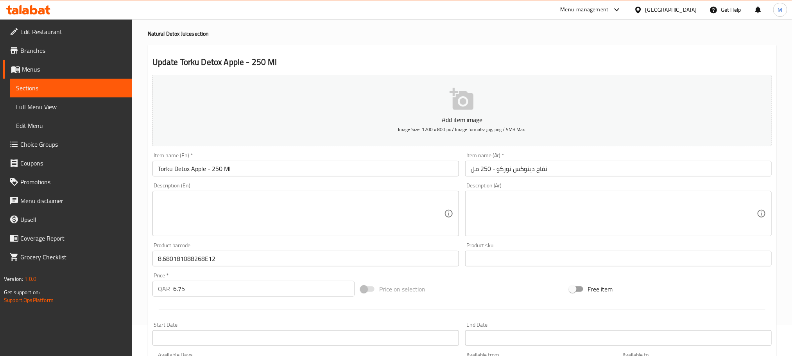
scroll to position [59, 0]
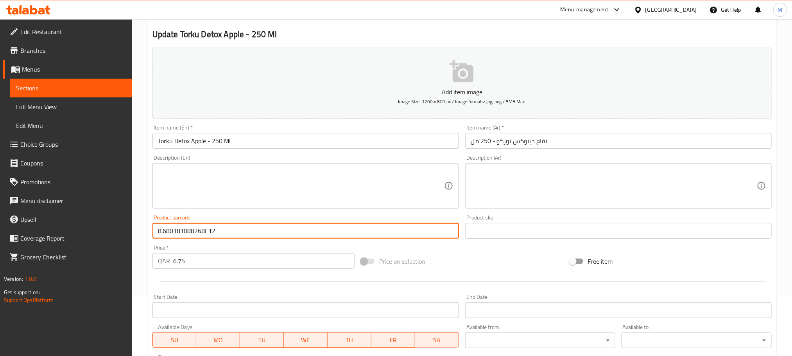
click at [163, 230] on input "8.680181088268E12" at bounding box center [305, 231] width 306 height 16
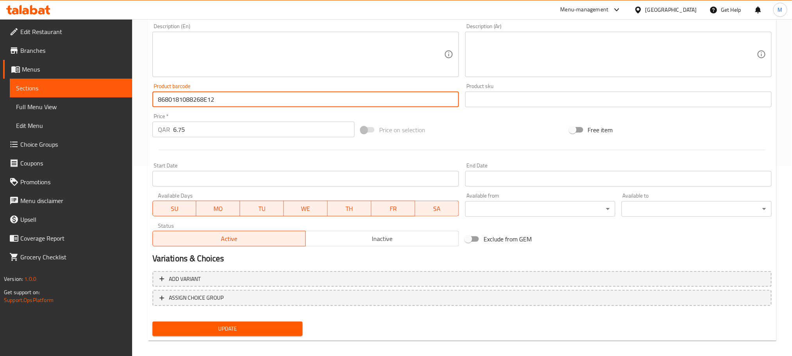
scroll to position [196, 0]
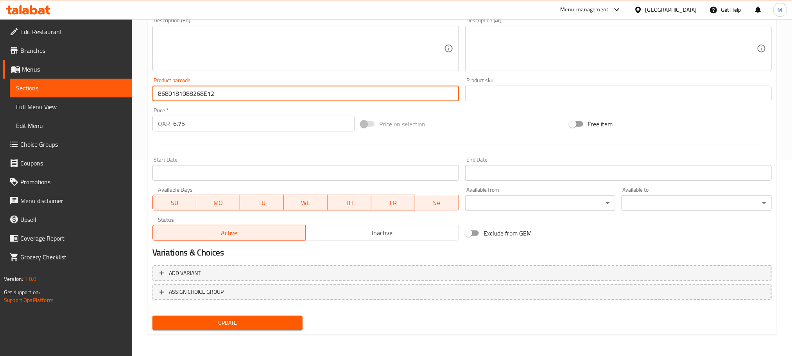
type input "8680181088268E12"
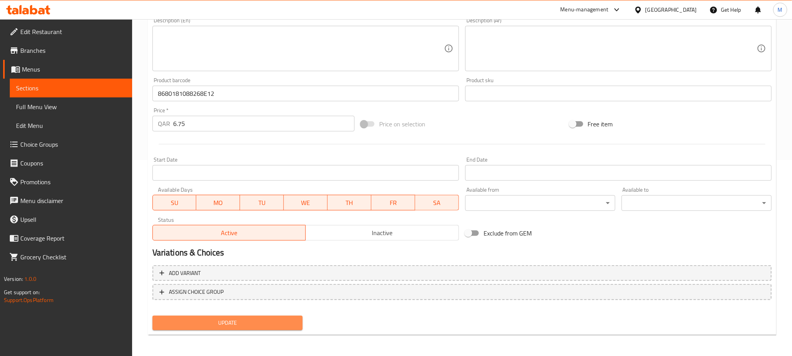
click at [278, 326] on span "Update" at bounding box center [228, 323] width 138 height 10
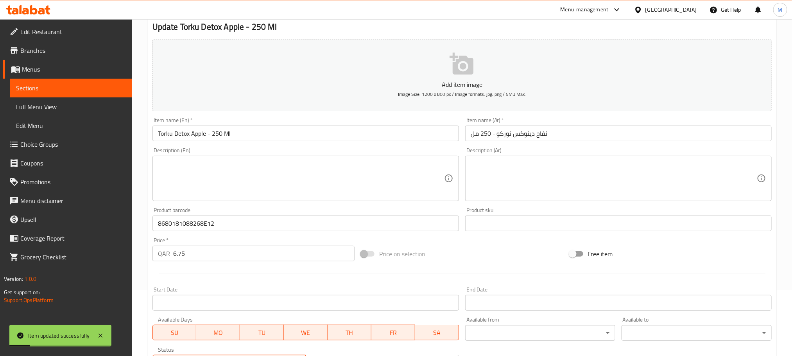
scroll to position [0, 0]
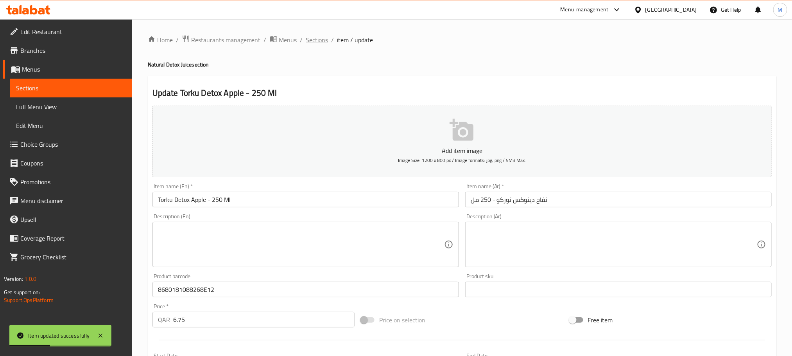
click at [321, 41] on span "Sections" at bounding box center [317, 39] width 22 height 9
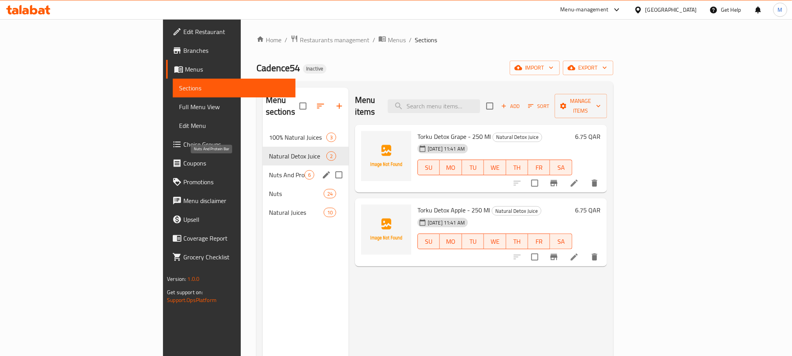
click at [269, 170] on span "Nuts And Protein Bar" at bounding box center [287, 174] width 36 height 9
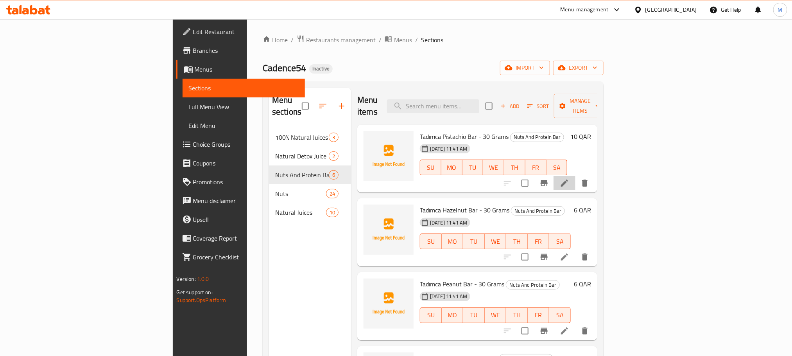
click at [575, 176] on li at bounding box center [564, 183] width 22 height 14
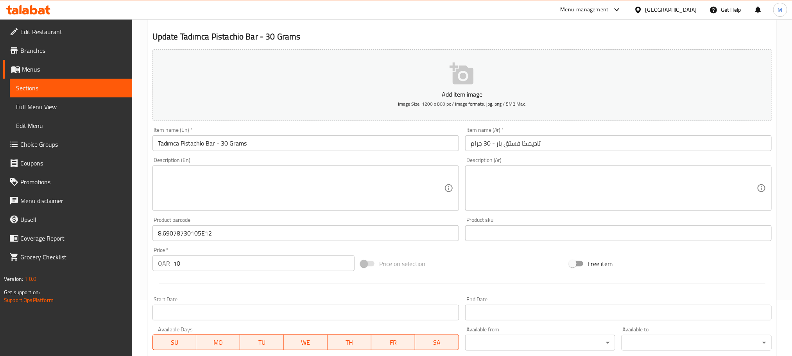
scroll to position [117, 0]
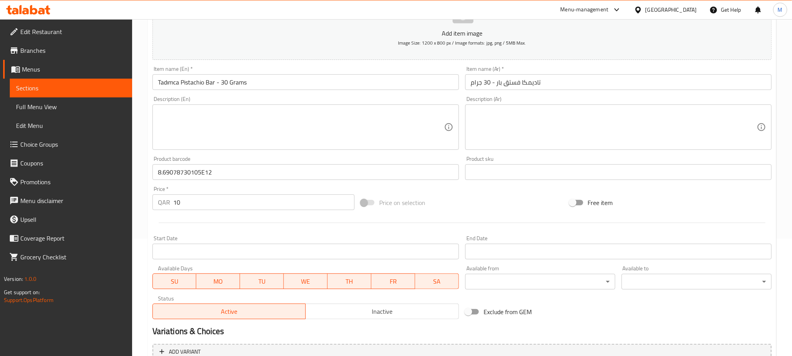
click at [164, 177] on input "8.69078730105E12" at bounding box center [305, 172] width 306 height 16
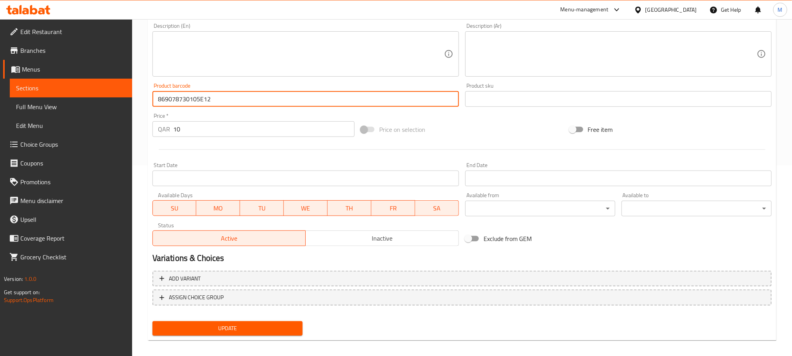
scroll to position [196, 0]
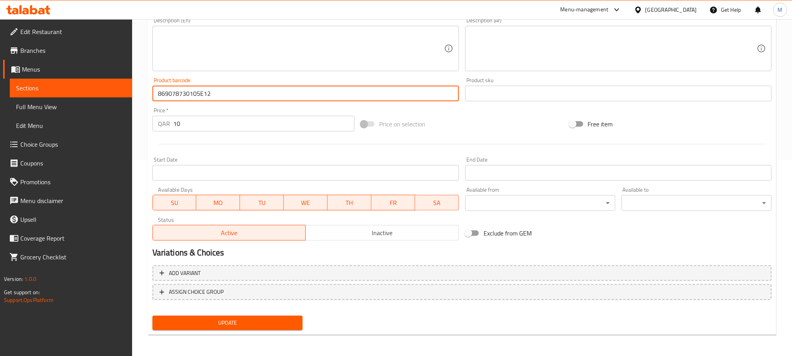
type input "869078730105E12"
drag, startPoint x: 248, startPoint y: 328, endPoint x: 251, endPoint y: 332, distance: 5.0
click at [250, 332] on div "Update" at bounding box center [227, 322] width 156 height 21
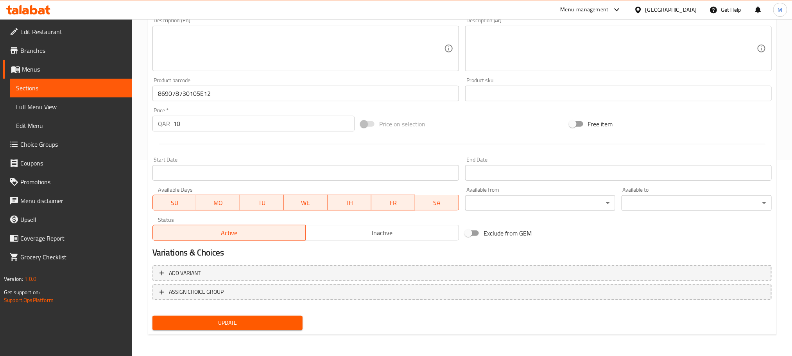
click at [240, 315] on button "Update" at bounding box center [227, 322] width 150 height 14
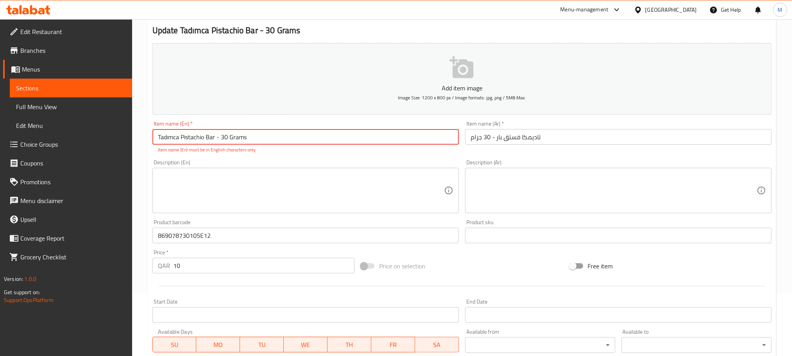
scroll to position [0, 0]
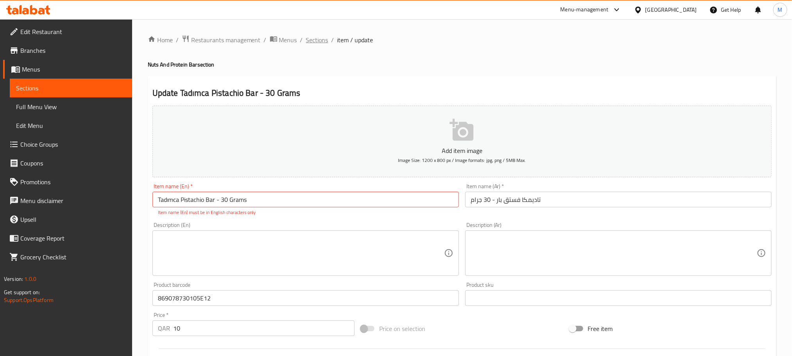
click at [319, 39] on span "Sections" at bounding box center [317, 39] width 22 height 9
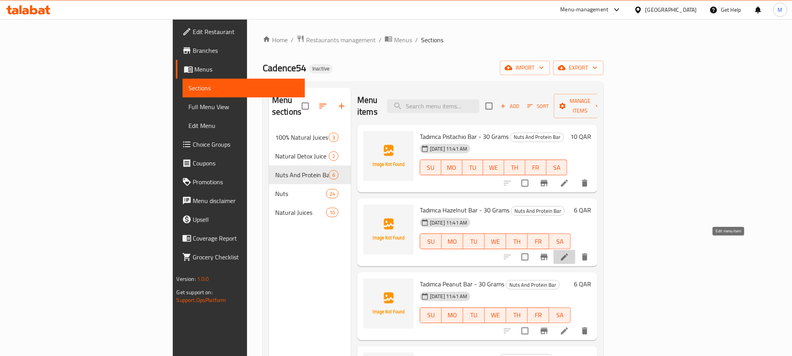
click at [569, 252] on icon at bounding box center [564, 256] width 9 height 9
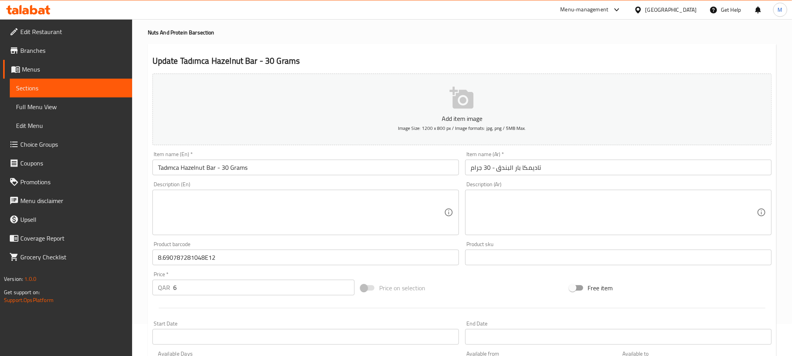
scroll to position [59, 0]
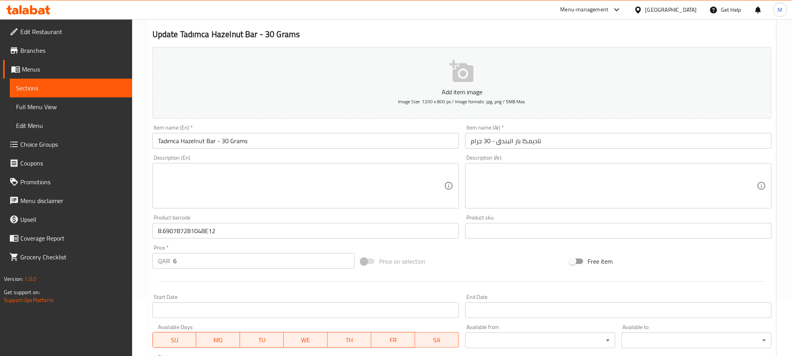
click at [162, 235] on input "8.690787281048E12" at bounding box center [305, 231] width 306 height 16
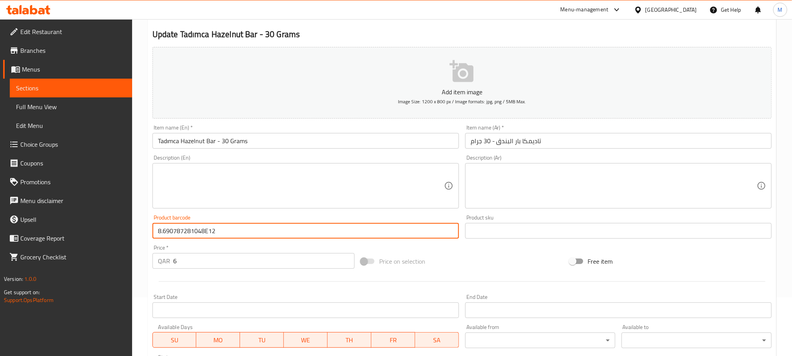
click at [164, 237] on input "8.690787281048E12" at bounding box center [305, 231] width 306 height 16
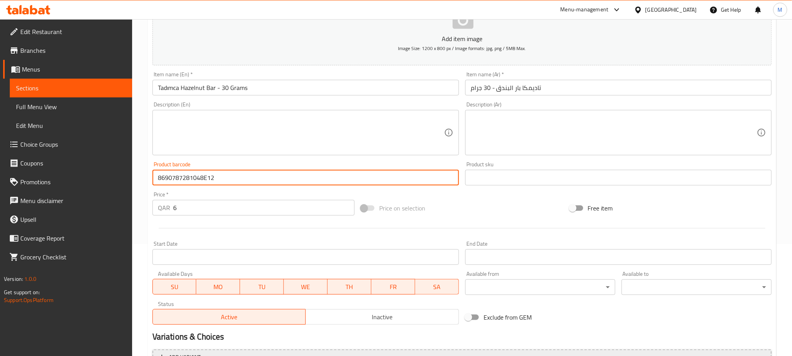
scroll to position [196, 0]
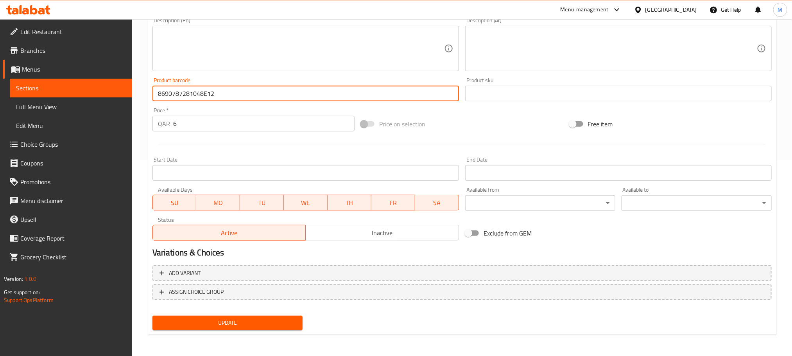
type input "8690787281048E12"
click at [271, 329] on button "Update" at bounding box center [227, 322] width 150 height 14
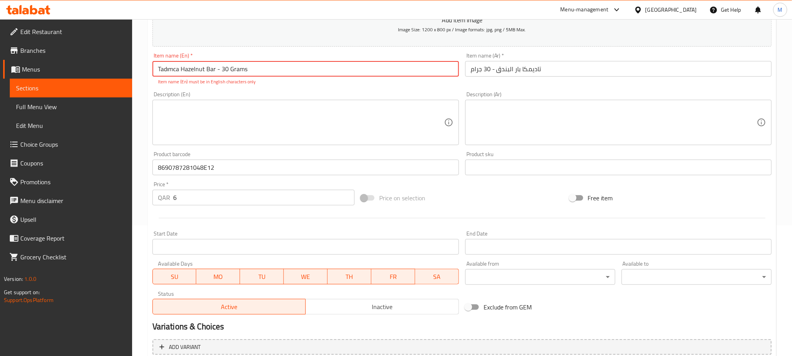
scroll to position [134, 0]
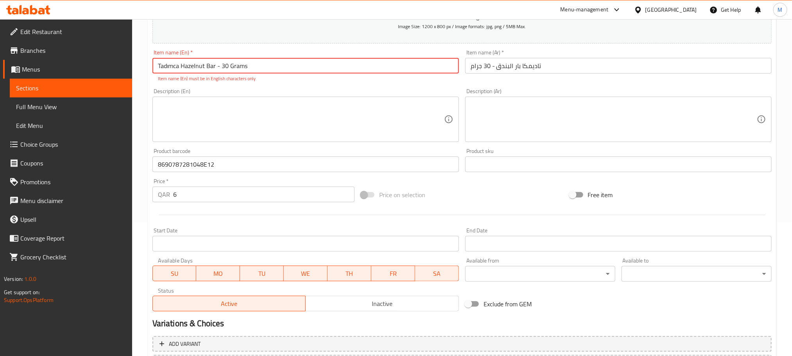
drag, startPoint x: 260, startPoint y: 59, endPoint x: 63, endPoint y: 120, distance: 206.9
click at [63, 120] on div "Edit Restaurant Branches Menus Sections Full Menu View Edit Menu Choice Groups …" at bounding box center [396, 157] width 792 height 542
click at [138, 133] on div "Home / Restaurants management / Menus / Sections / item / update Nuts And Prote…" at bounding box center [462, 157] width 660 height 542
click at [283, 88] on div "Description (En) Description (En)" at bounding box center [305, 115] width 313 height 60
click at [278, 55] on div "Item name (En)   * Tadımca Hazelnut Bar - 30 Grams Item name (En) * Item name (…" at bounding box center [305, 66] width 306 height 32
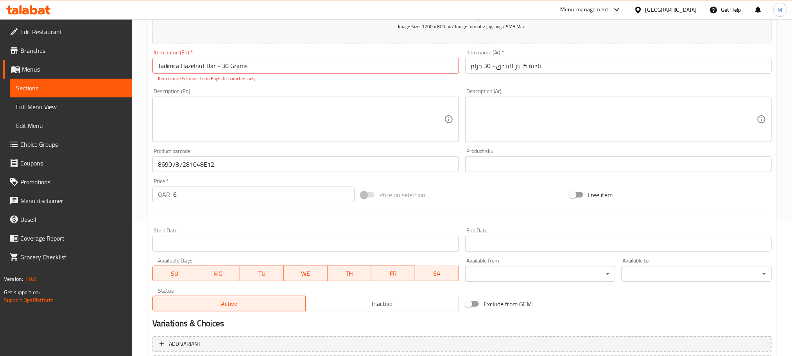
click at [278, 48] on div "Item name (En)   * Tadımca Hazelnut Bar - 30 Grams Item name (En) * Item name (…" at bounding box center [305, 66] width 313 height 39
click at [612, 55] on div "Item name (Ar)   * تاديمكا بار البندق - 30 جرام Item name (Ar) *" at bounding box center [618, 62] width 306 height 24
click at [605, 69] on input "تاديمكا بار البندق - 30 جرام" at bounding box center [618, 66] width 306 height 16
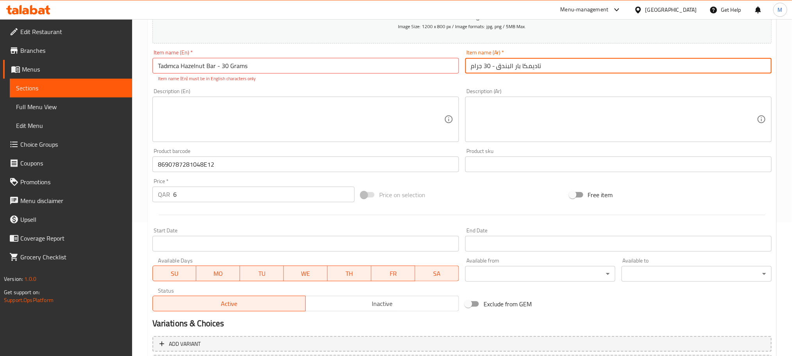
click at [512, 89] on div "Description (Ar) Description (Ar)" at bounding box center [618, 115] width 306 height 54
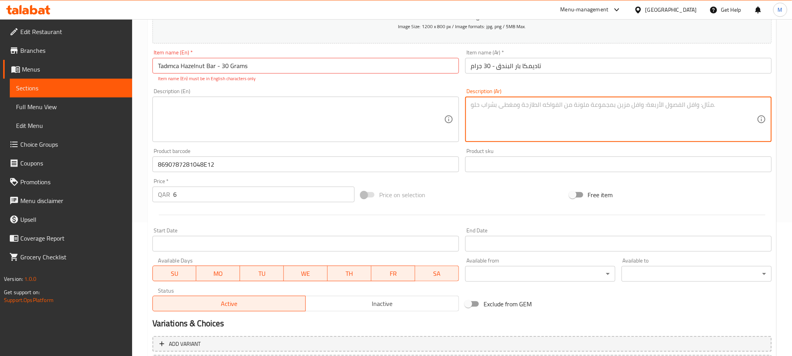
click at [518, 109] on textarea at bounding box center [613, 119] width 286 height 37
click at [138, 123] on div "Home / Restaurants management / Menus / Sections / item / update Nuts And Prote…" at bounding box center [462, 157] width 660 height 542
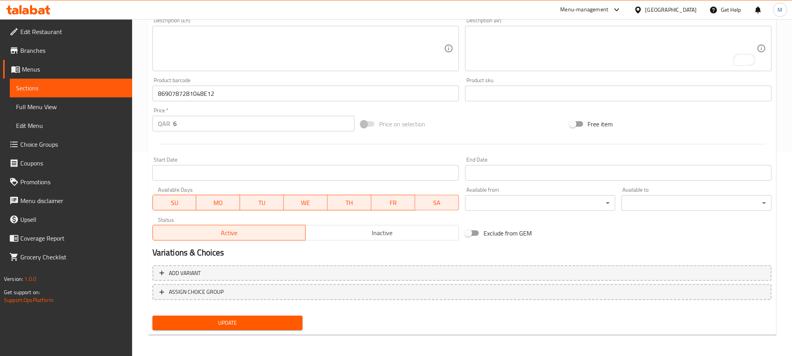
click at [250, 319] on span "Update" at bounding box center [228, 323] width 138 height 10
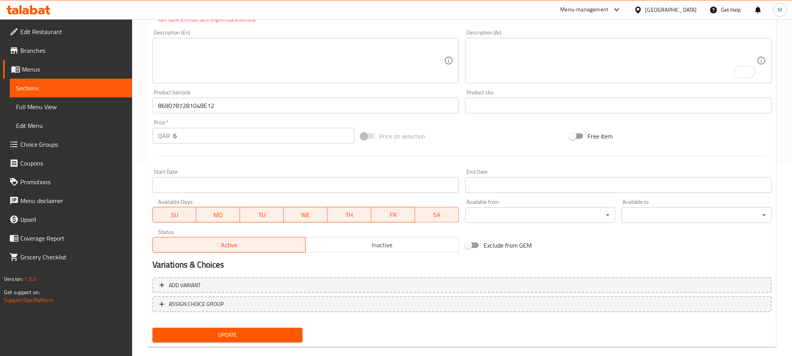
click at [256, 335] on span "Update" at bounding box center [228, 335] width 138 height 10
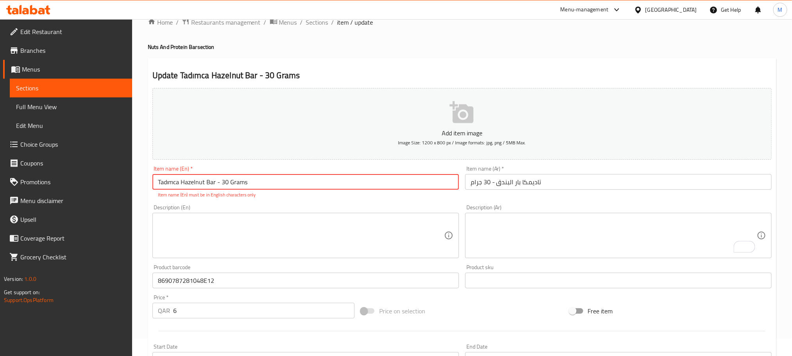
scroll to position [16, 0]
drag, startPoint x: 113, startPoint y: 247, endPoint x: 60, endPoint y: 259, distance: 54.1
click at [60, 259] on div "Edit Restaurant Branches Menus Sections Full Menu View Edit Menu Choice Groups …" at bounding box center [396, 274] width 792 height 542
click at [318, 25] on span "Sections" at bounding box center [317, 23] width 22 height 9
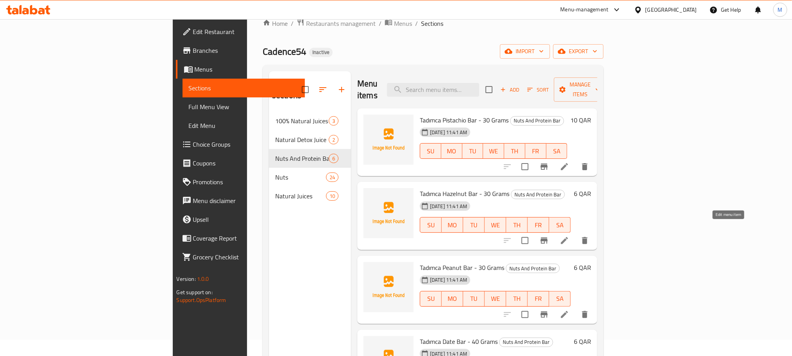
click at [568, 237] on icon at bounding box center [564, 240] width 7 height 7
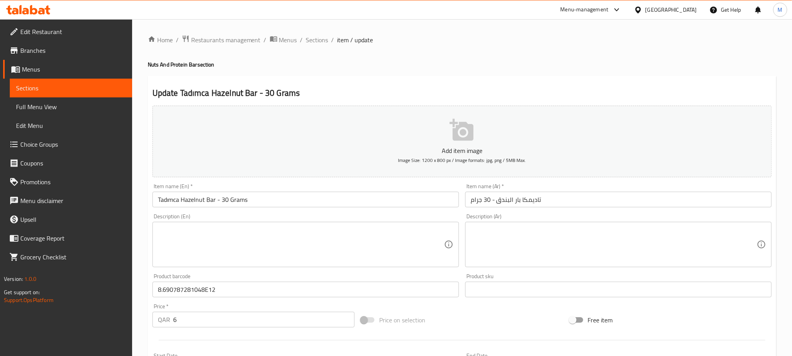
click at [163, 296] on input "8.690787281048E12" at bounding box center [305, 289] width 306 height 16
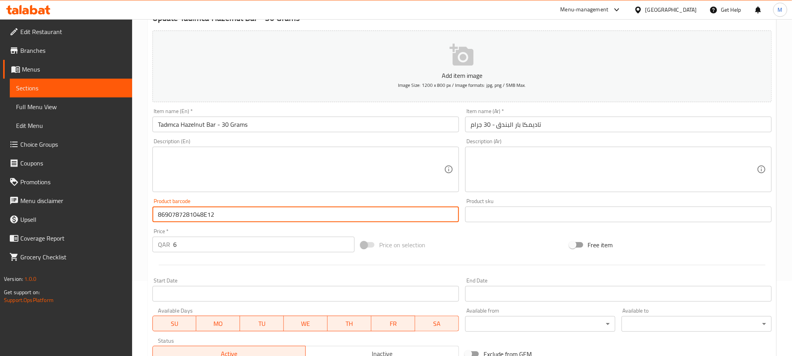
scroll to position [196, 0]
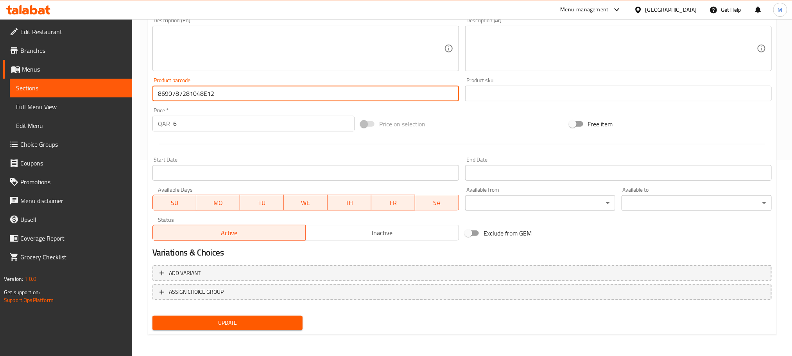
type input "8690787281048E12"
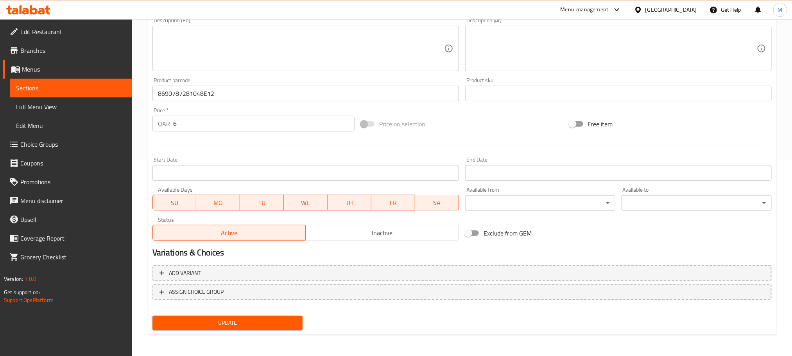
click at [143, 264] on div "Home / Restaurants management / Menus / Sections / item / update Nuts And Prote…" at bounding box center [462, 89] width 660 height 533
click at [224, 320] on span "Update" at bounding box center [228, 323] width 138 height 10
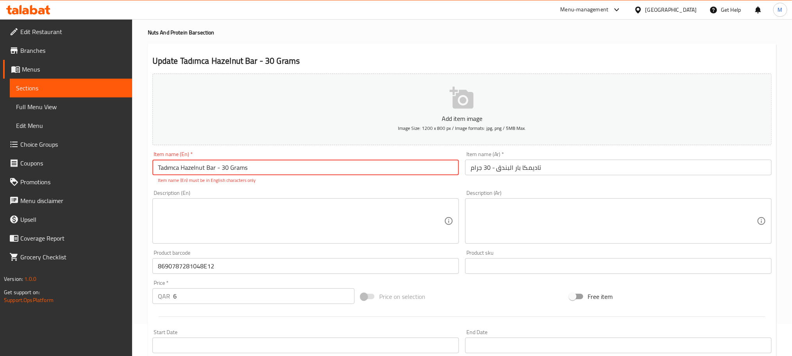
scroll to position [0, 0]
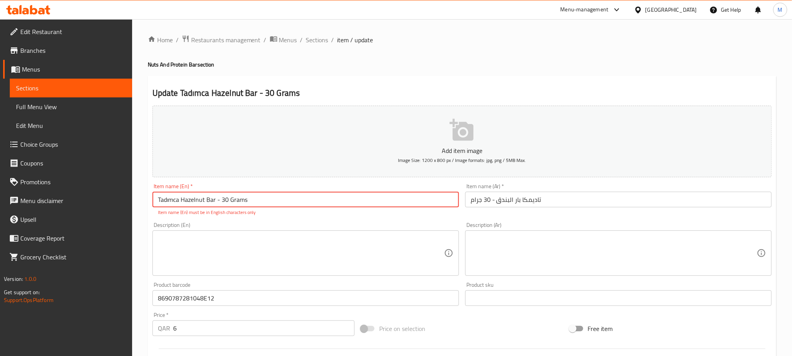
click at [35, 72] on span "Menus" at bounding box center [74, 68] width 104 height 9
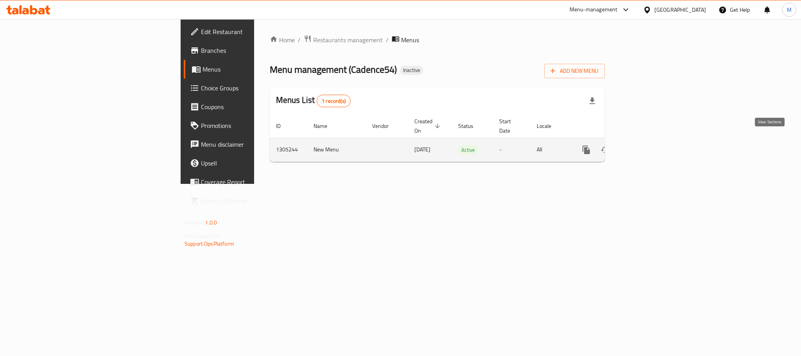
click at [647, 145] on icon "enhanced table" at bounding box center [642, 149] width 9 height 9
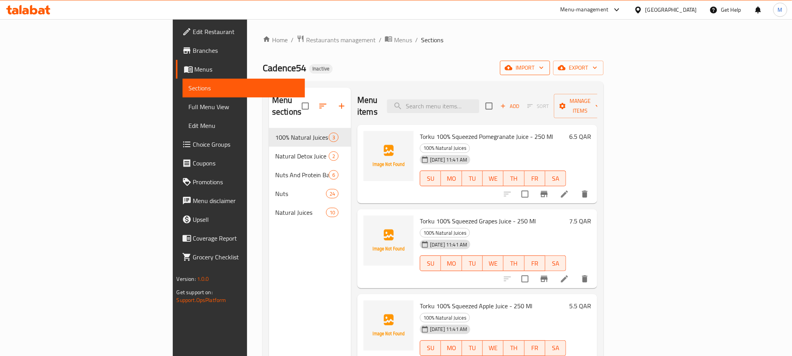
click at [544, 73] on span "import" at bounding box center [525, 68] width 38 height 10
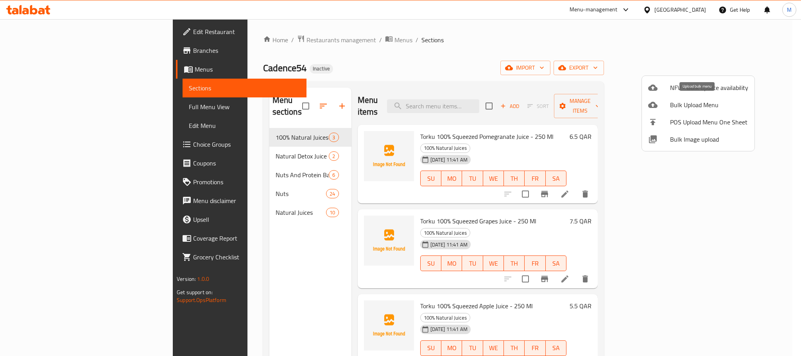
click at [699, 104] on span "Bulk Upload Menu" at bounding box center [709, 104] width 78 height 9
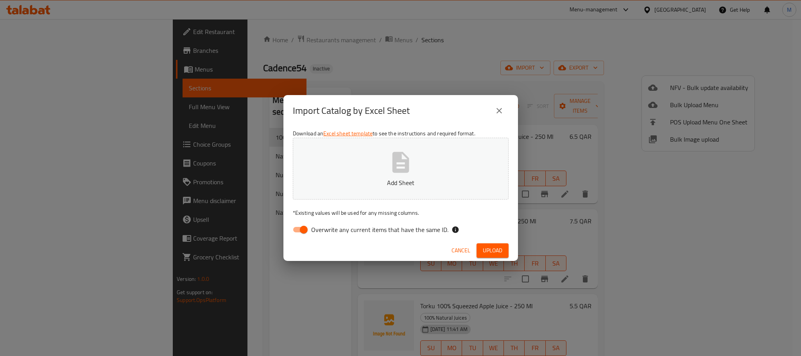
click at [296, 228] on input "Overwrite any current items that have the same ID." at bounding box center [303, 229] width 45 height 15
checkbox input "false"
click at [367, 154] on button "Add Sheet" at bounding box center [401, 169] width 216 height 62
click at [461, 250] on span "Cancel" at bounding box center [460, 250] width 19 height 10
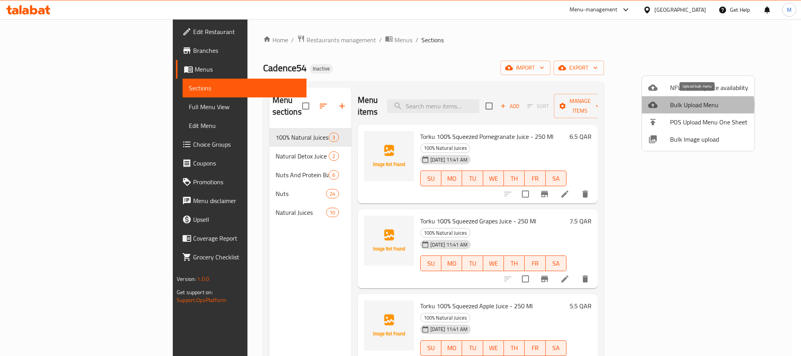
click at [691, 106] on span "Bulk Upload Menu" at bounding box center [709, 104] width 78 height 9
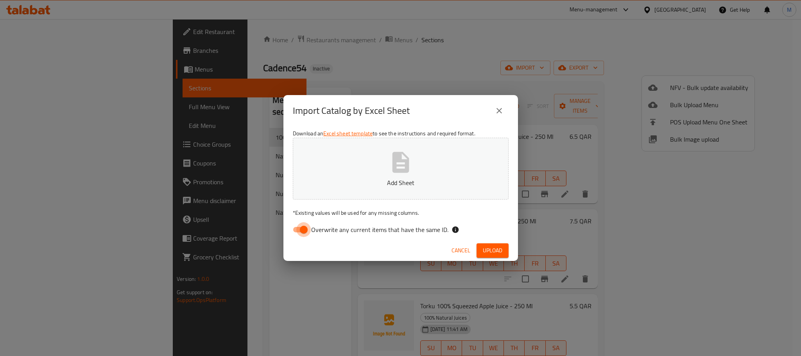
click at [298, 232] on input "Overwrite any current items that have the same ID." at bounding box center [303, 229] width 45 height 15
checkbox input "false"
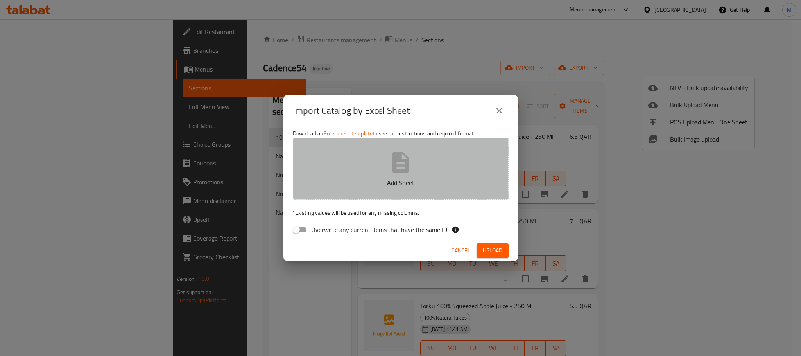
click at [395, 166] on icon "button" at bounding box center [400, 162] width 17 height 21
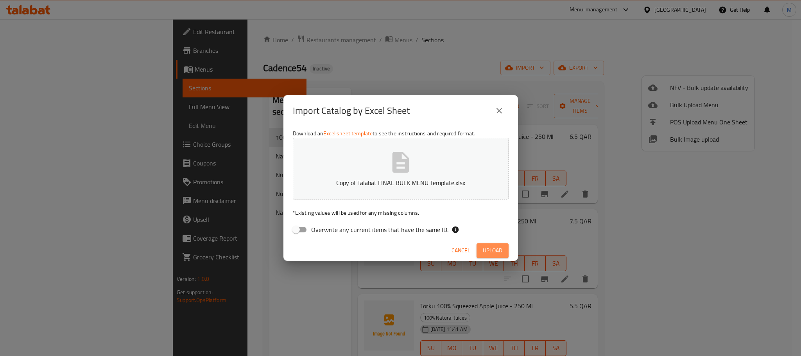
click at [487, 254] on span "Upload" at bounding box center [493, 250] width 20 height 10
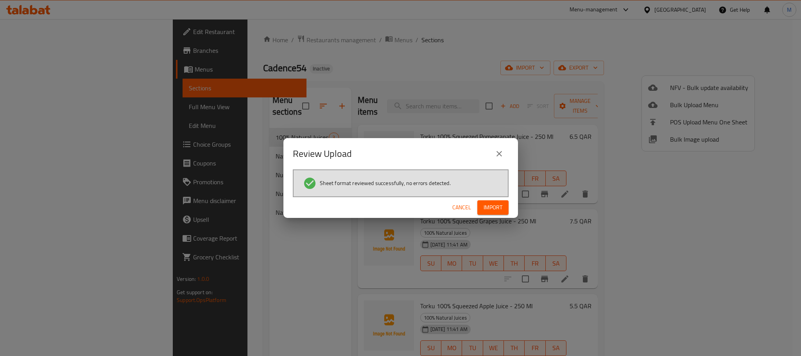
click at [491, 207] on span "Import" at bounding box center [492, 207] width 19 height 10
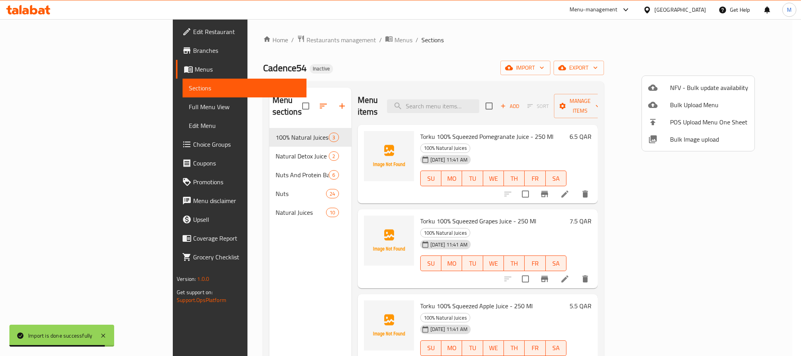
click at [391, 52] on div at bounding box center [400, 178] width 801 height 356
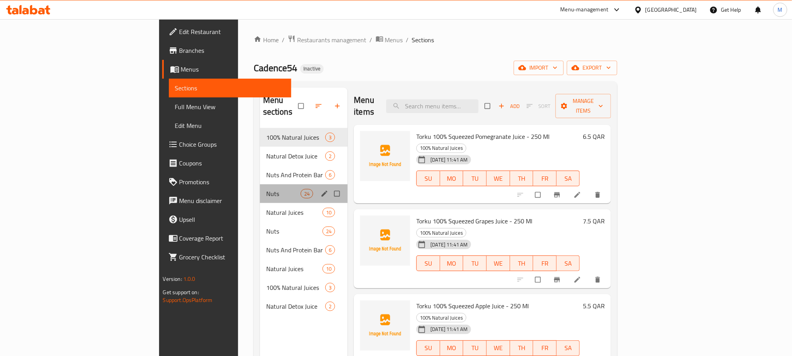
click at [278, 184] on div "Nuts 24" at bounding box center [304, 193] width 88 height 19
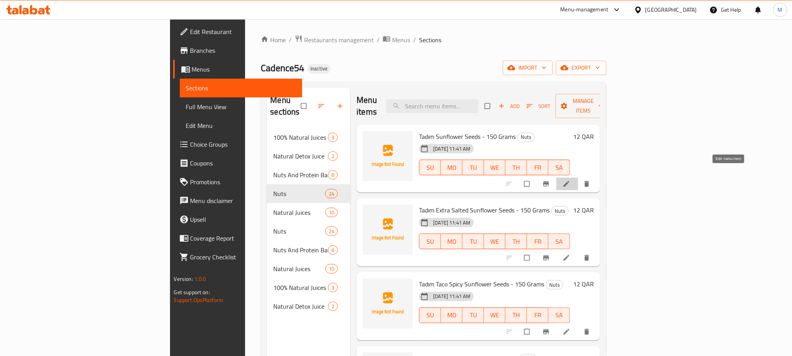
click at [572, 180] on link at bounding box center [566, 184] width 9 height 8
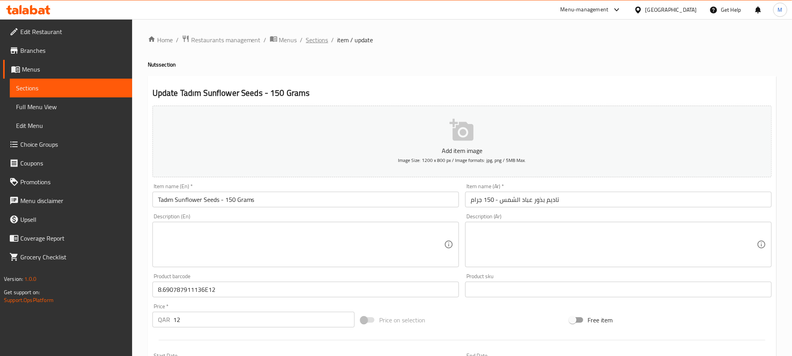
click at [319, 36] on span "Sections" at bounding box center [317, 39] width 22 height 9
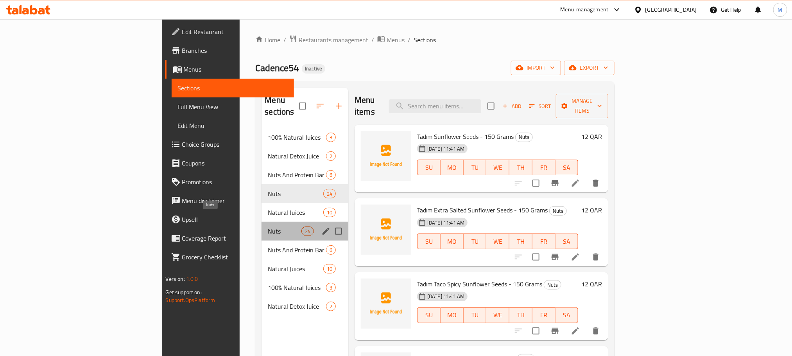
click at [268, 226] on span "Nuts" at bounding box center [284, 230] width 33 height 9
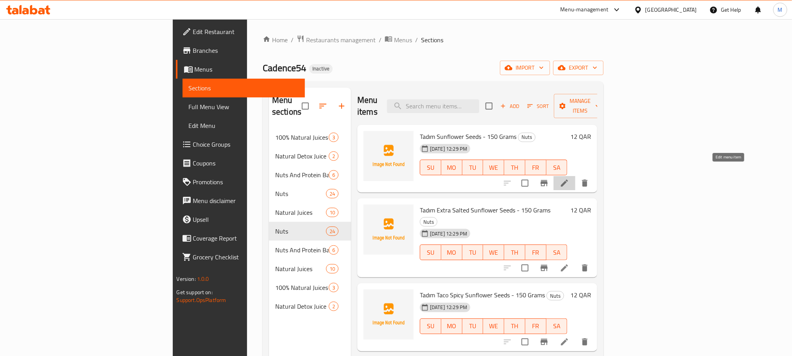
click at [569, 178] on icon at bounding box center [564, 182] width 9 height 9
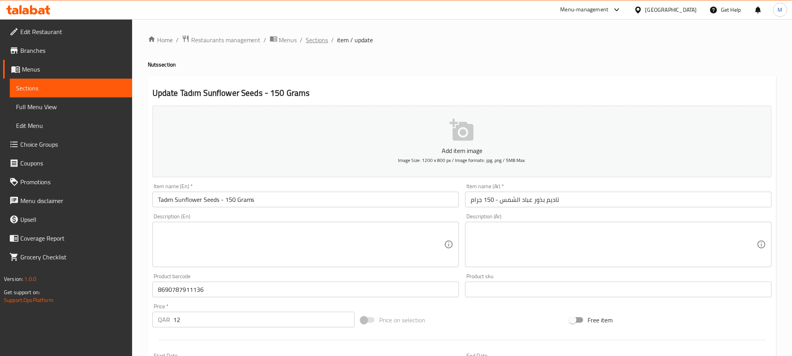
click at [318, 38] on span "Sections" at bounding box center [317, 39] width 22 height 9
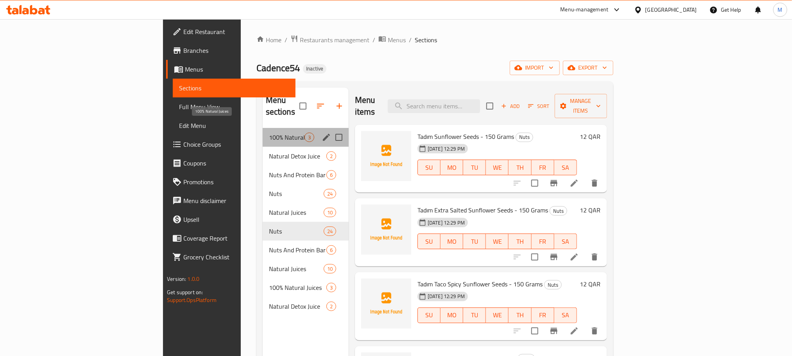
click at [269, 132] on span "100% Natural Juices" at bounding box center [287, 136] width 36 height 9
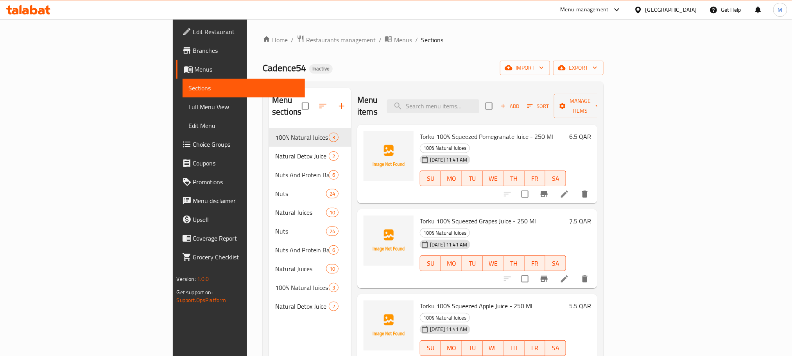
click at [569, 189] on icon at bounding box center [564, 193] width 9 height 9
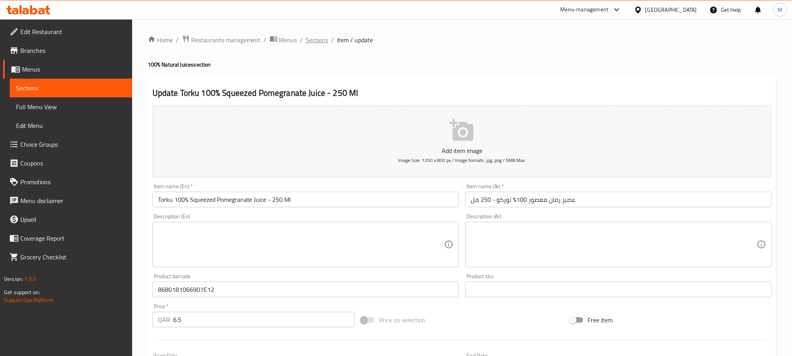
click at [321, 41] on span "Sections" at bounding box center [317, 39] width 22 height 9
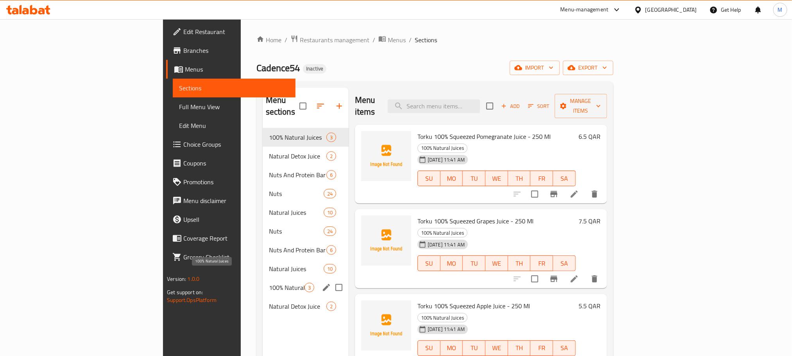
click at [269, 283] on span "100% Natural Juices" at bounding box center [287, 287] width 36 height 9
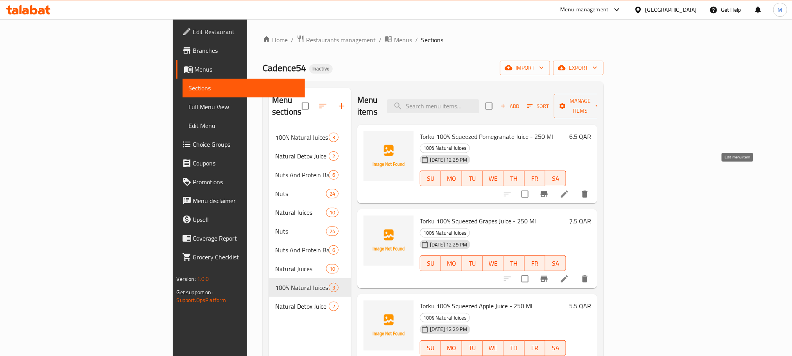
click at [568, 190] on icon at bounding box center [564, 193] width 7 height 7
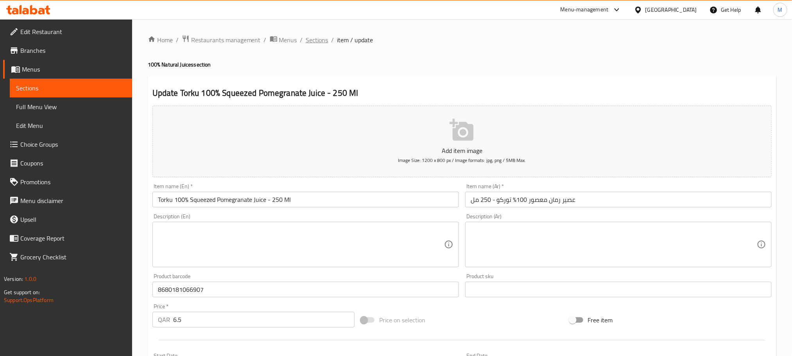
click at [325, 43] on span "Sections" at bounding box center [317, 39] width 22 height 9
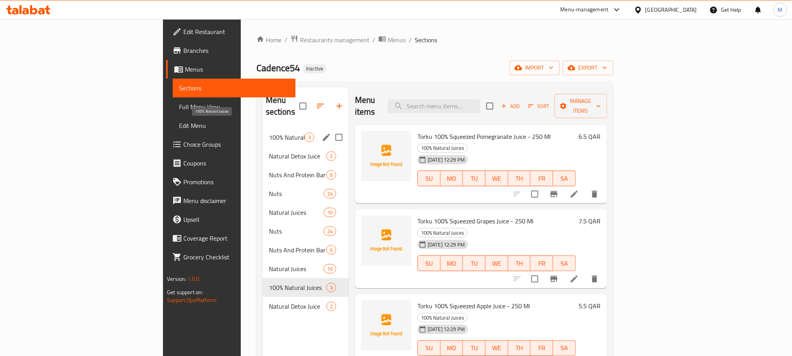
click at [269, 132] on span "100% Natural Juices" at bounding box center [287, 136] width 36 height 9
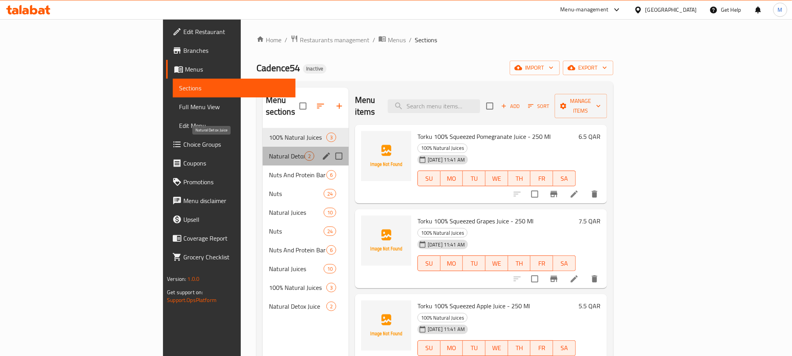
click at [269, 151] on span "Natural Detox Juice" at bounding box center [287, 155] width 36 height 9
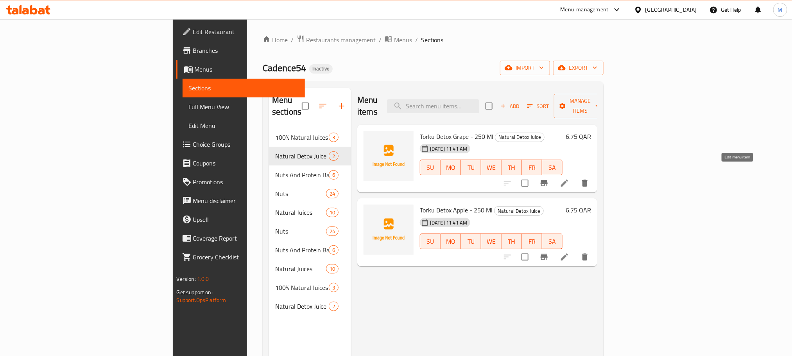
click at [569, 178] on icon at bounding box center [564, 182] width 9 height 9
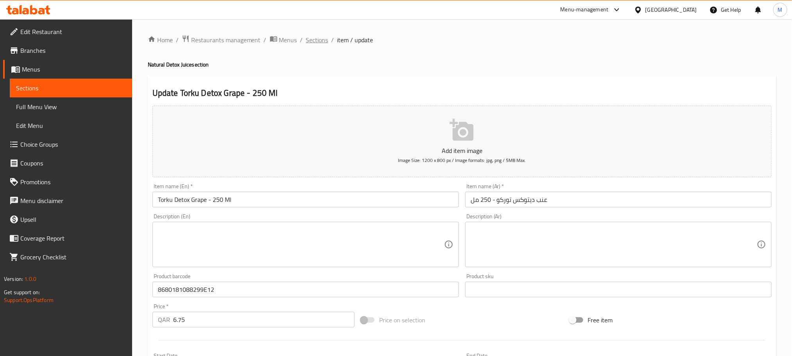
click at [316, 43] on span "Sections" at bounding box center [317, 39] width 22 height 9
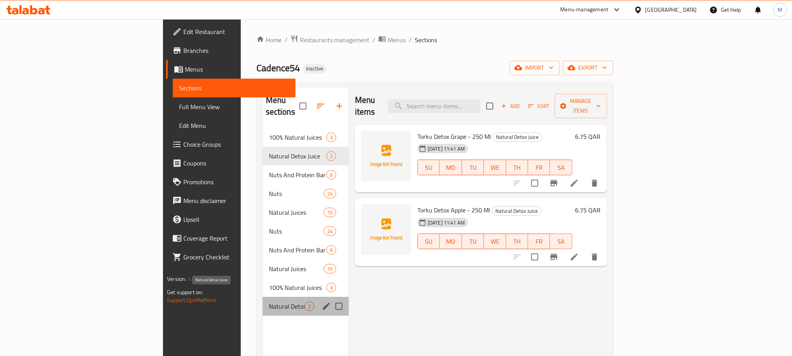
click at [269, 301] on span "Natural Detox Juice" at bounding box center [287, 305] width 36 height 9
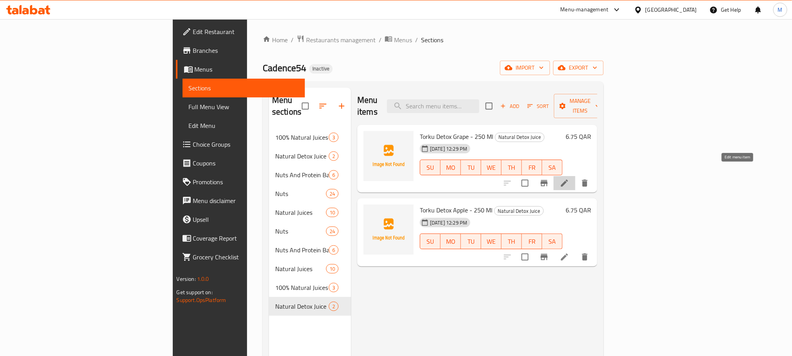
click at [569, 178] on icon at bounding box center [564, 182] width 9 height 9
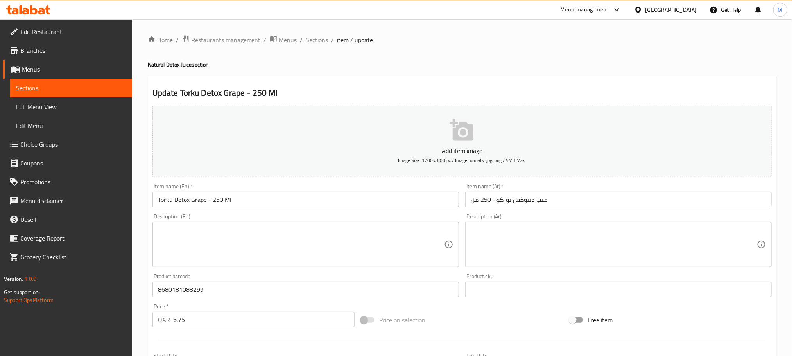
click at [324, 40] on span "Sections" at bounding box center [317, 39] width 22 height 9
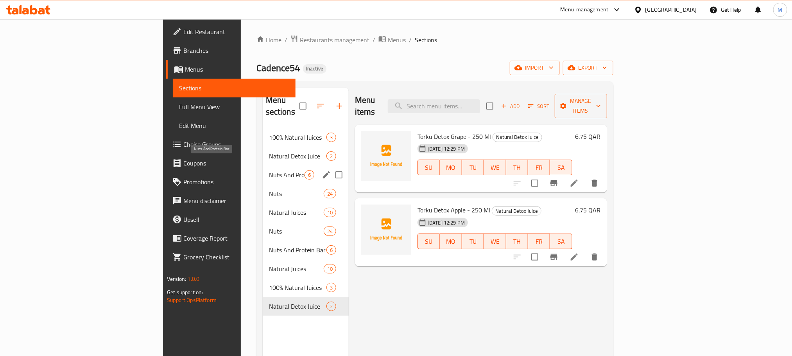
click at [269, 170] on span "Nuts And Protein Bar" at bounding box center [287, 174] width 36 height 9
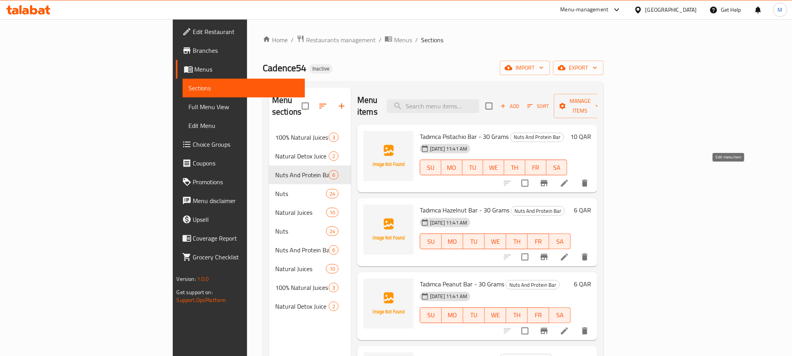
click at [569, 178] on icon at bounding box center [564, 182] width 9 height 9
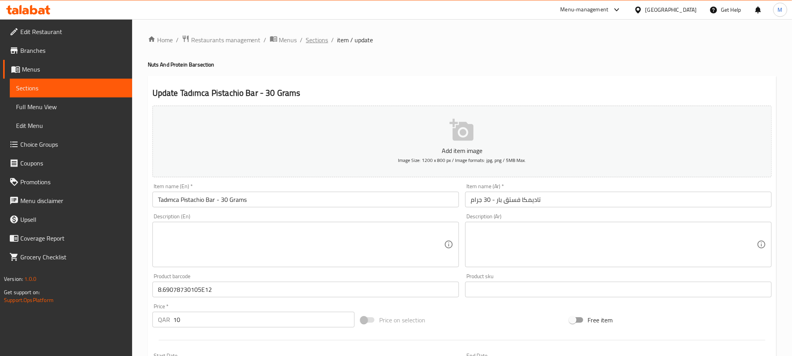
click at [318, 41] on span "Sections" at bounding box center [317, 39] width 22 height 9
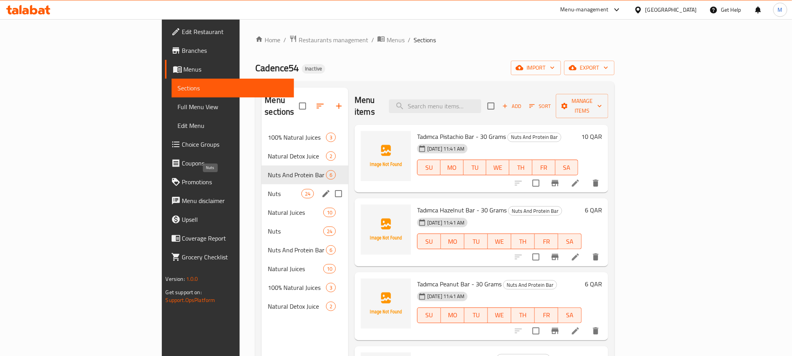
click at [268, 189] on span "Nuts" at bounding box center [284, 193] width 33 height 9
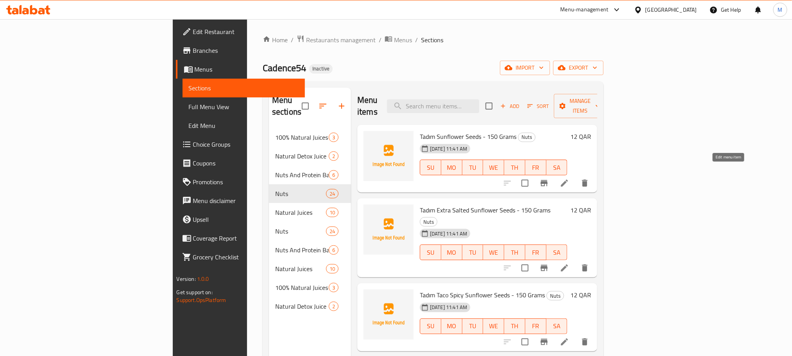
click at [569, 178] on icon at bounding box center [564, 182] width 9 height 9
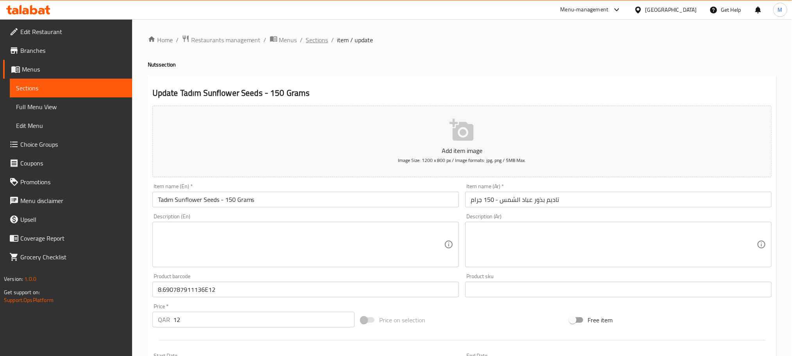
click at [318, 40] on span "Sections" at bounding box center [317, 39] width 22 height 9
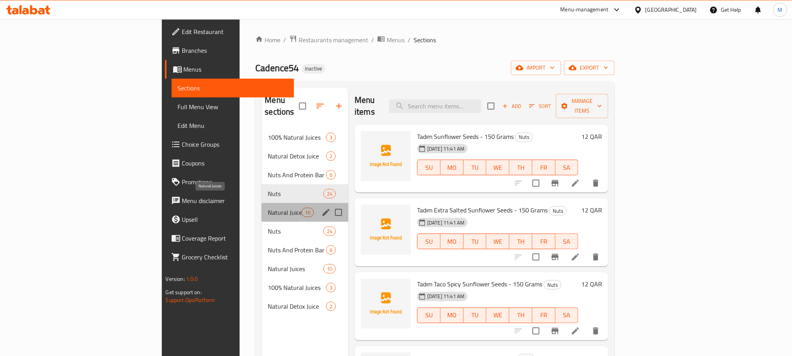
click at [268, 208] on span "Natural Juices" at bounding box center [284, 212] width 33 height 9
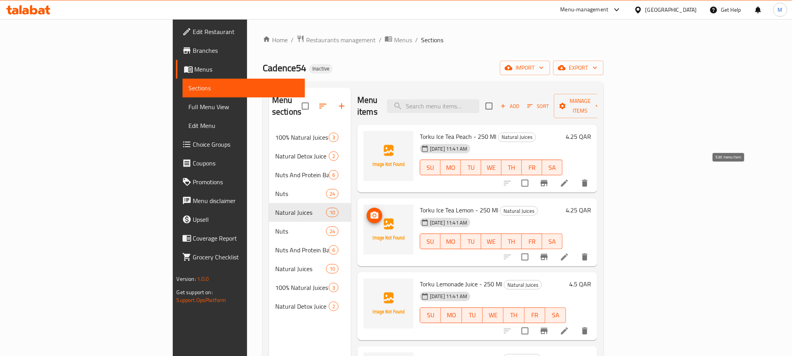
click at [569, 178] on icon at bounding box center [564, 182] width 9 height 9
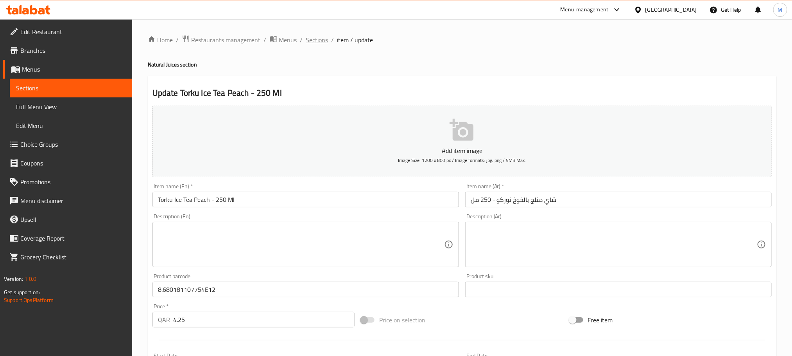
click at [324, 39] on span "Sections" at bounding box center [317, 39] width 22 height 9
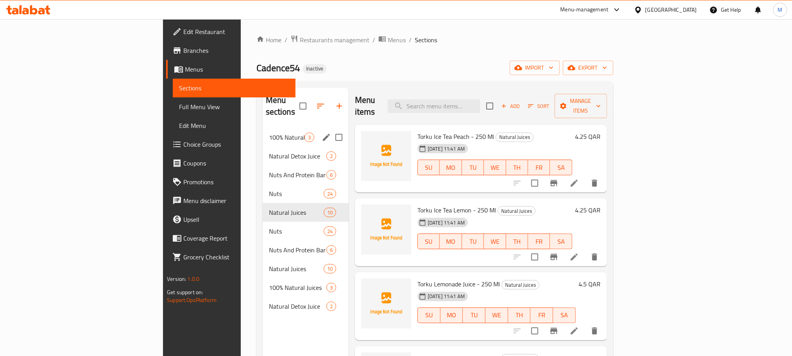
click at [331, 129] on input "Menu sections" at bounding box center [339, 137] width 16 height 16
checkbox input "true"
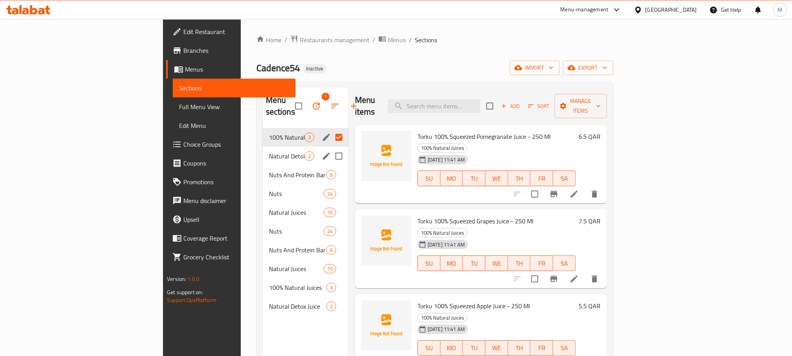
click at [331, 148] on input "Menu sections" at bounding box center [339, 156] width 16 height 16
checkbox input "true"
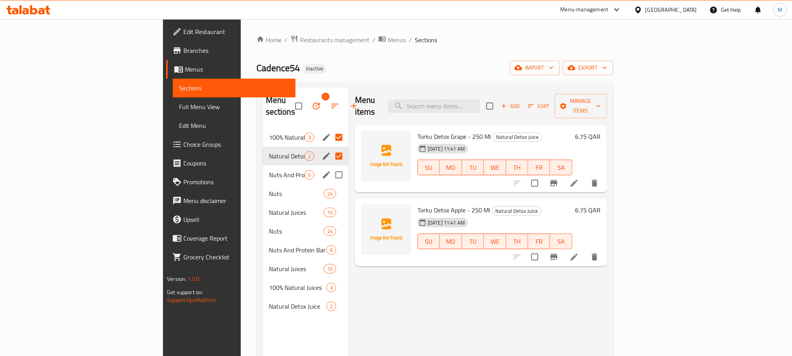
click at [331, 166] on input "Menu sections" at bounding box center [339, 174] width 16 height 16
checkbox input "true"
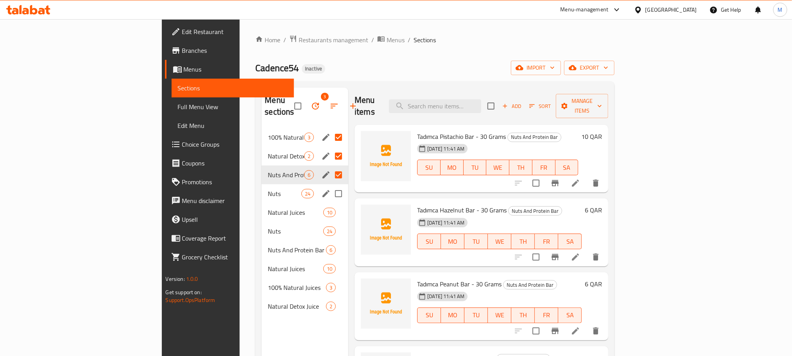
click at [330, 185] on input "Menu sections" at bounding box center [338, 193] width 16 height 16
checkbox input "true"
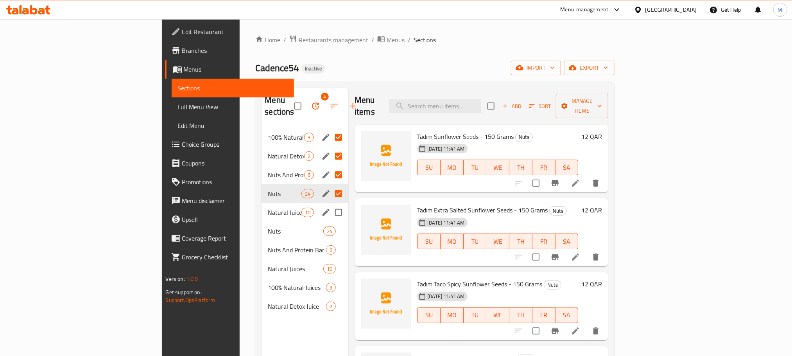
click at [330, 204] on input "Menu sections" at bounding box center [338, 212] width 16 height 16
checkbox input "true"
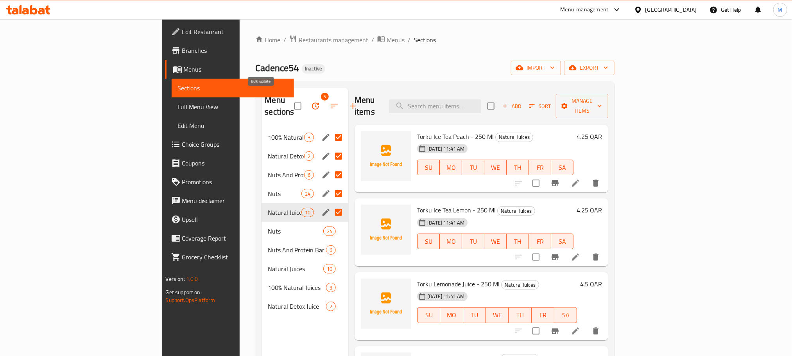
click at [311, 104] on icon "button" at bounding box center [315, 105] width 9 height 9
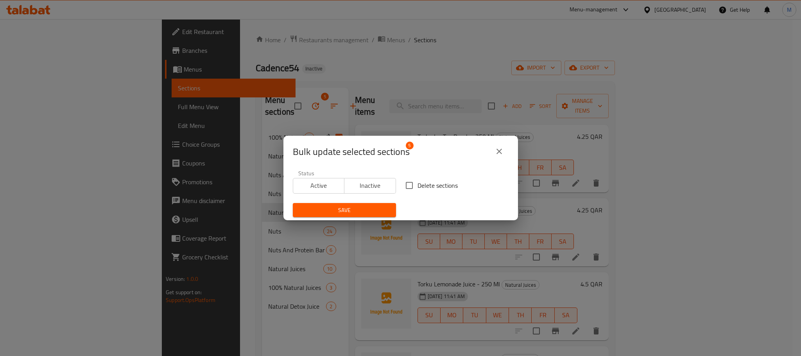
click at [417, 182] on span "Delete sections" at bounding box center [437, 185] width 40 height 9
click at [414, 182] on input "Delete sections" at bounding box center [409, 185] width 16 height 16
checkbox input "true"
drag, startPoint x: 356, startPoint y: 212, endPoint x: 360, endPoint y: 215, distance: 5.1
click at [356, 212] on span "Save" at bounding box center [344, 210] width 91 height 10
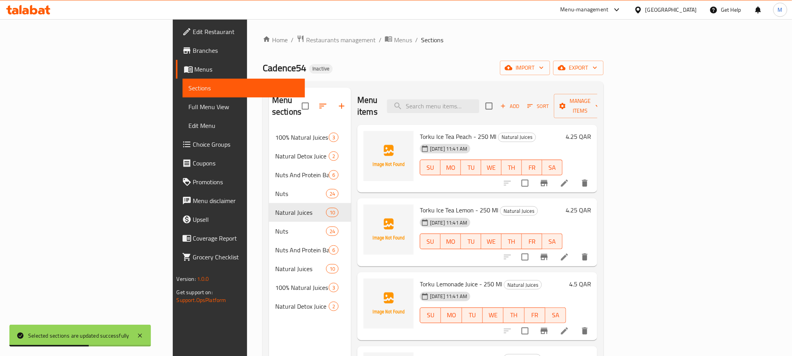
click at [428, 50] on div "Home / Restaurants management / Menus / Sections Cadence54 Inactive import expo…" at bounding box center [433, 242] width 341 height 415
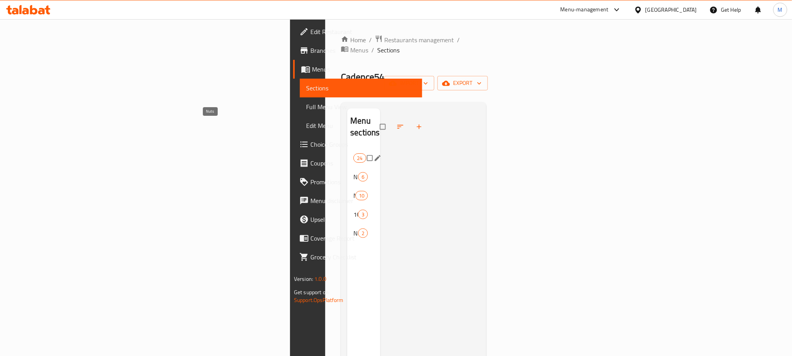
click at [353, 153] on span "Nuts" at bounding box center [353, 157] width 0 height 9
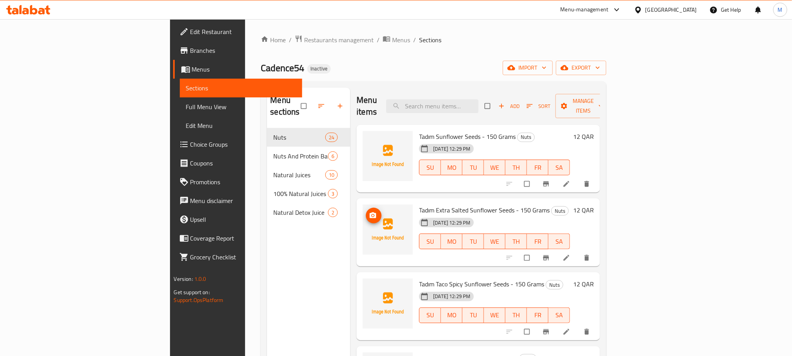
click at [186, 107] on span "Full Menu View" at bounding box center [241, 106] width 110 height 9
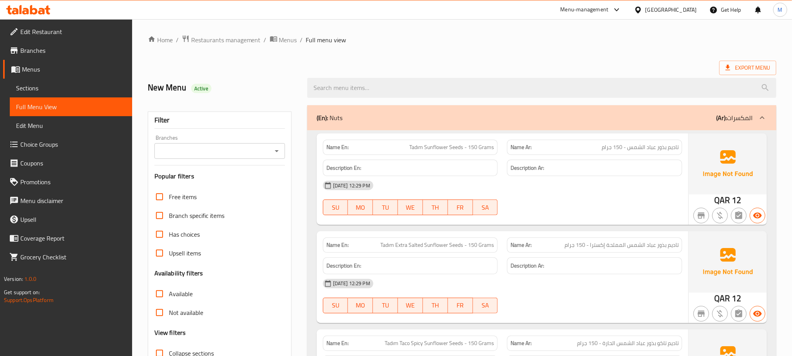
click at [238, 159] on div "Filter Branches Branches Popular filters Free items Branch specific items Has c…" at bounding box center [220, 255] width 144 height 289
click at [251, 153] on input "Branches" at bounding box center [213, 150] width 113 height 11
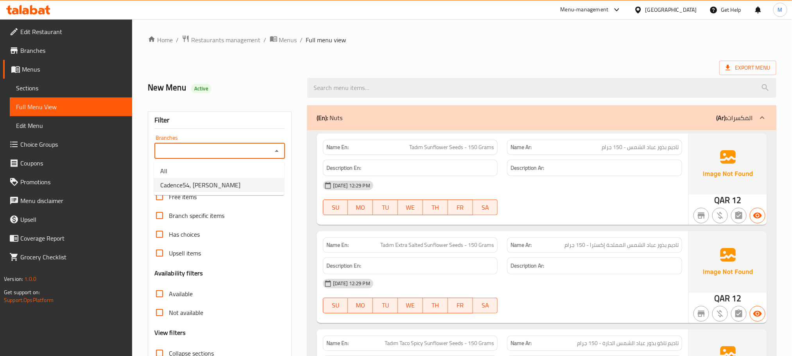
click at [251, 184] on li "Cadence54, [PERSON_NAME]" at bounding box center [219, 185] width 130 height 14
type input "Cadence54, [PERSON_NAME]"
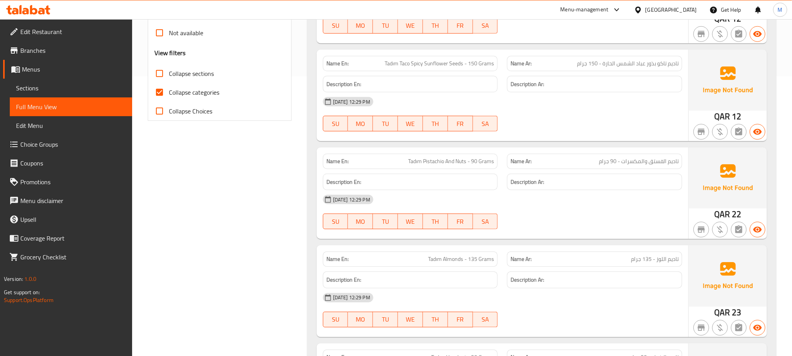
scroll to position [234, 0]
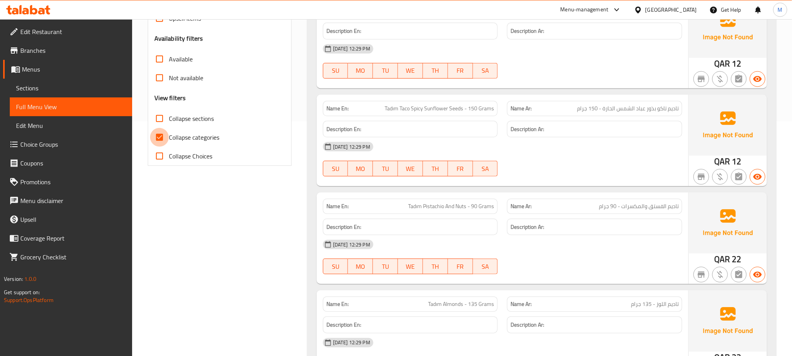
click at [161, 138] on input "Collapse categories" at bounding box center [159, 137] width 19 height 19
checkbox input "false"
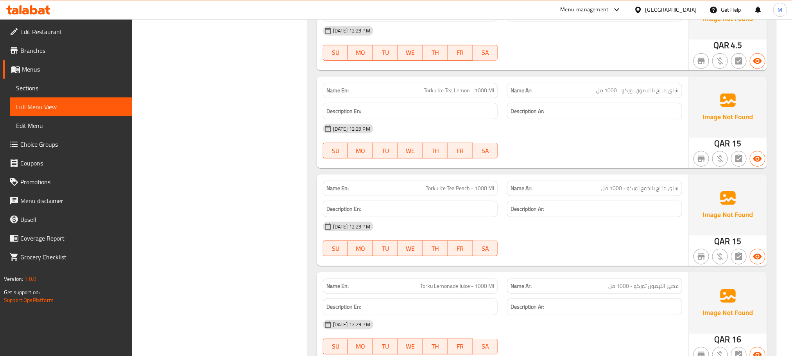
scroll to position [2949, 0]
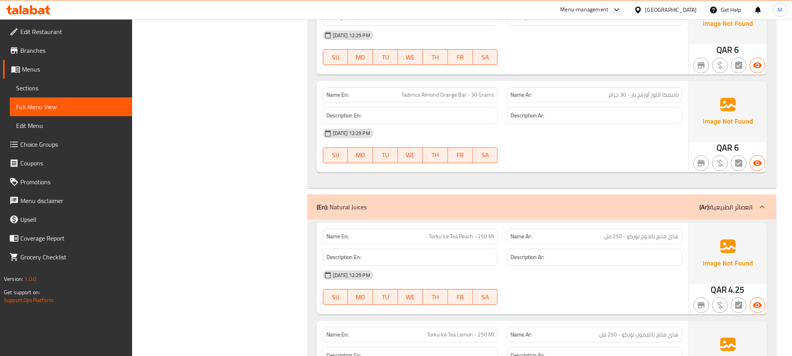
click at [683, 11] on div "[GEOGRAPHIC_DATA]" at bounding box center [671, 9] width 52 height 9
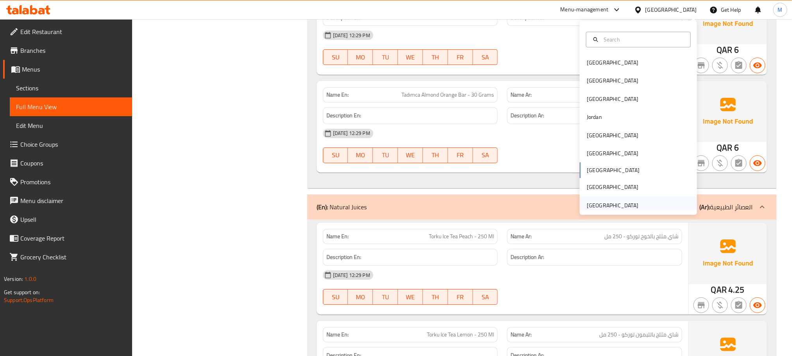
click at [596, 205] on div "[GEOGRAPHIC_DATA]" at bounding box center [613, 205] width 52 height 9
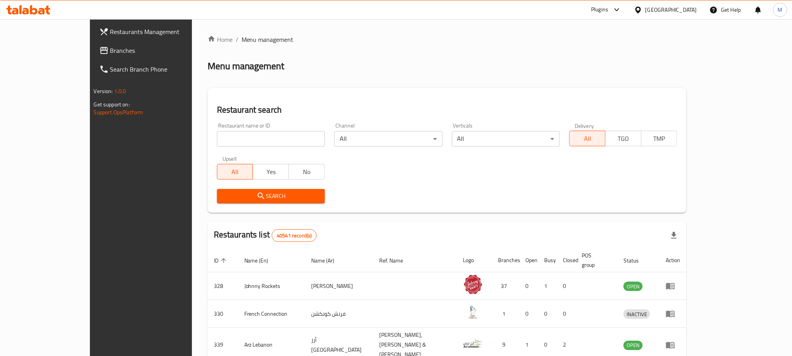
click at [595, 11] on div "Plugins" at bounding box center [599, 9] width 17 height 9
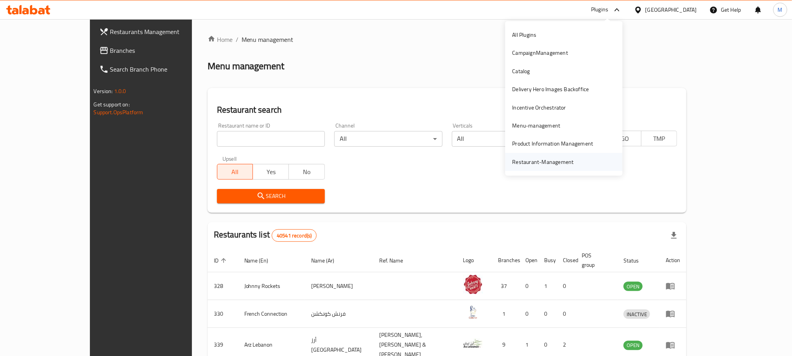
click at [553, 159] on div "Restaurant-Management" at bounding box center [542, 161] width 61 height 9
